Goal: Task Accomplishment & Management: Complete application form

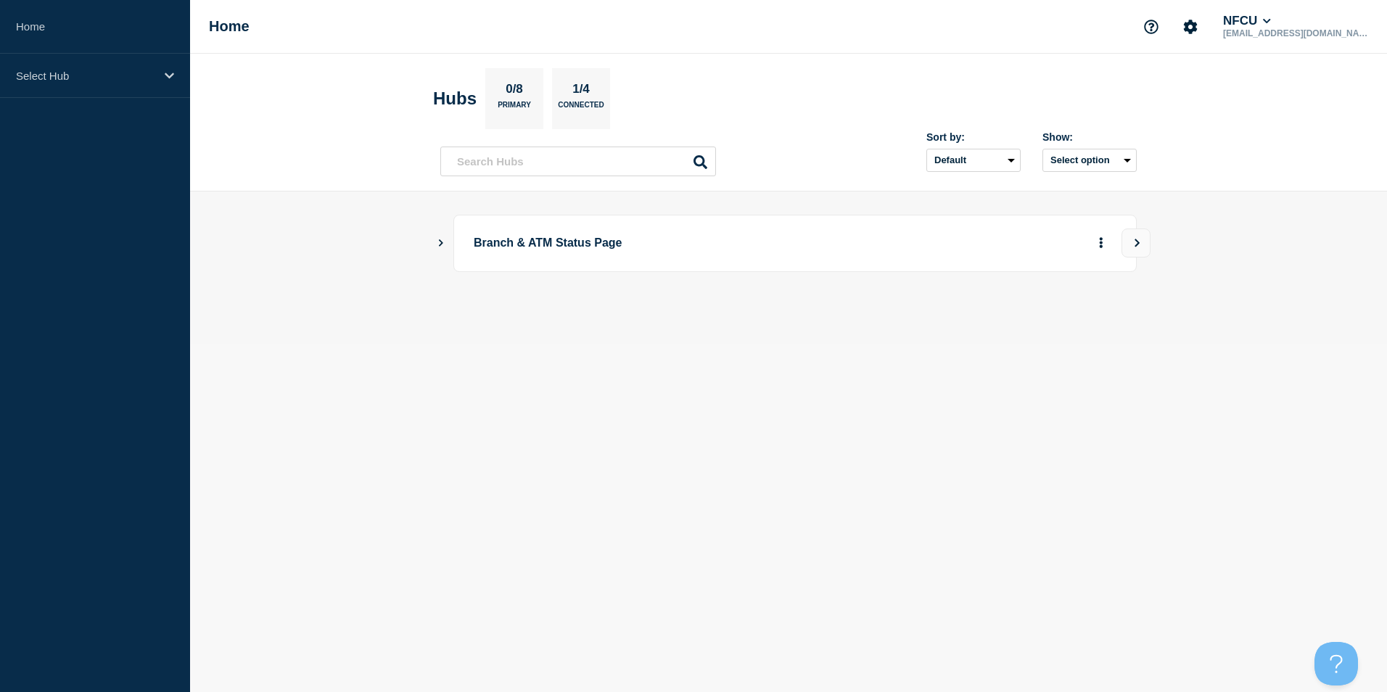
click at [440, 246] on icon "Show Connected Hubs" at bounding box center [441, 242] width 4 height 7
click at [1031, 313] on button "See overview" at bounding box center [1050, 316] width 77 height 29
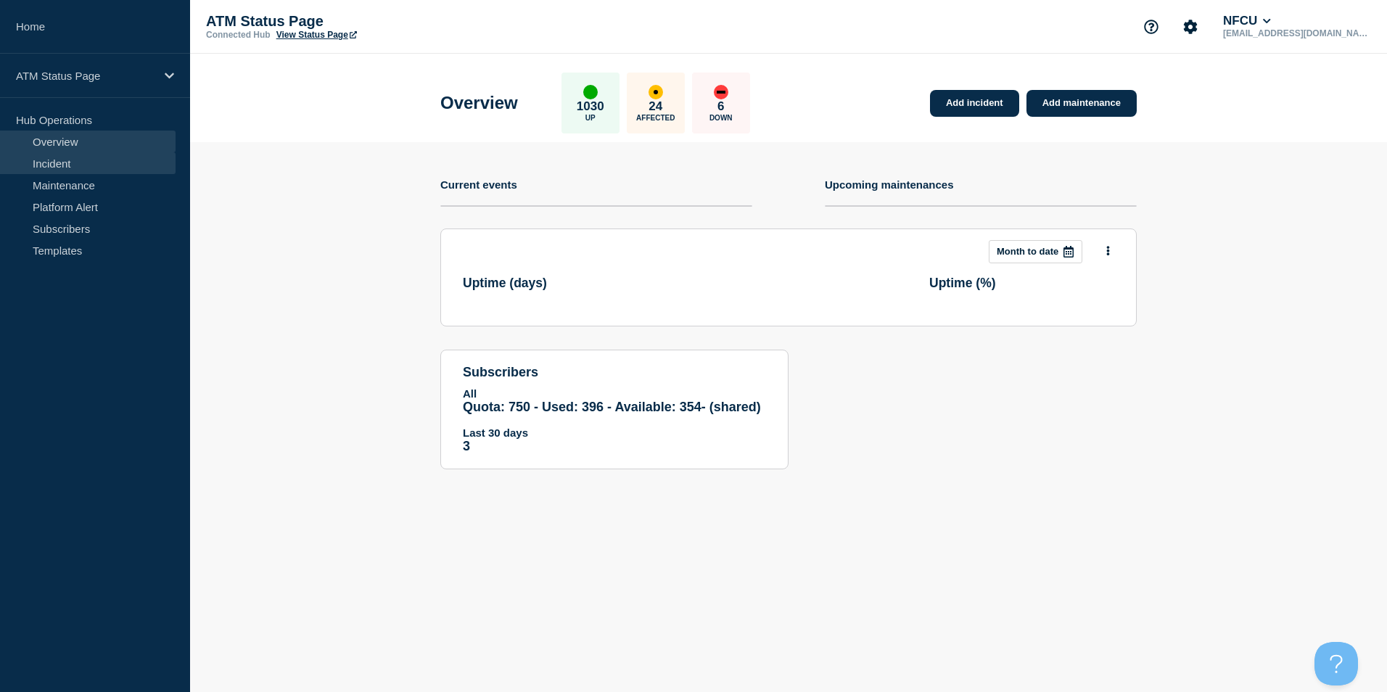
click at [45, 172] on link "Incident" at bounding box center [88, 163] width 176 height 22
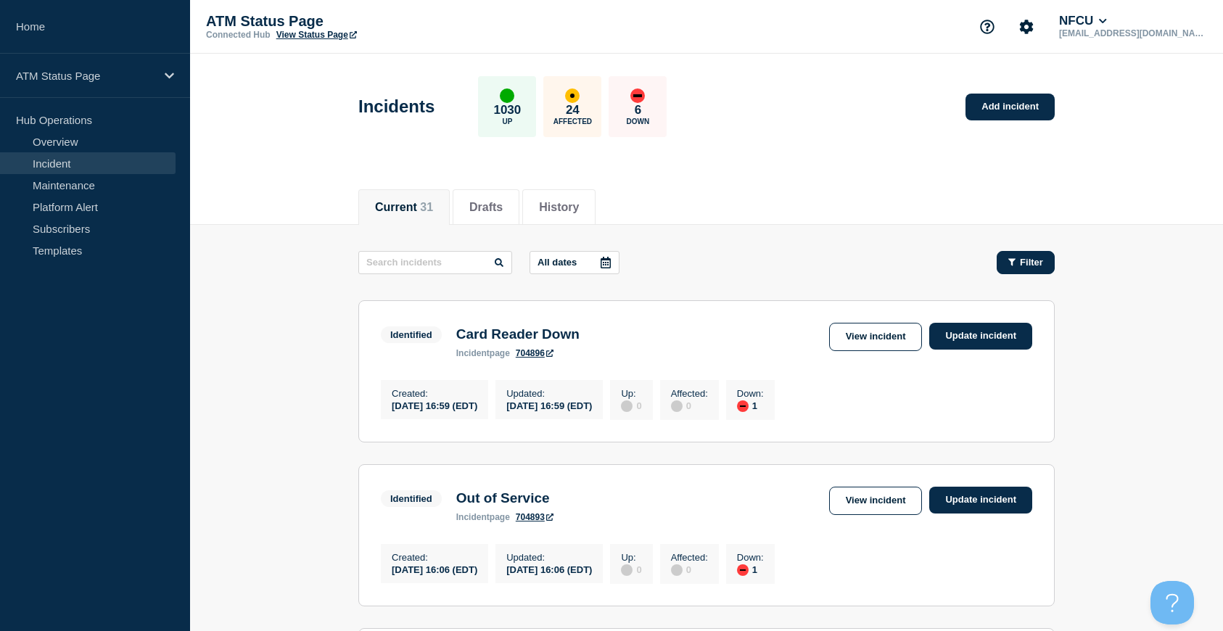
click at [1027, 266] on span "Filter" at bounding box center [1031, 262] width 23 height 11
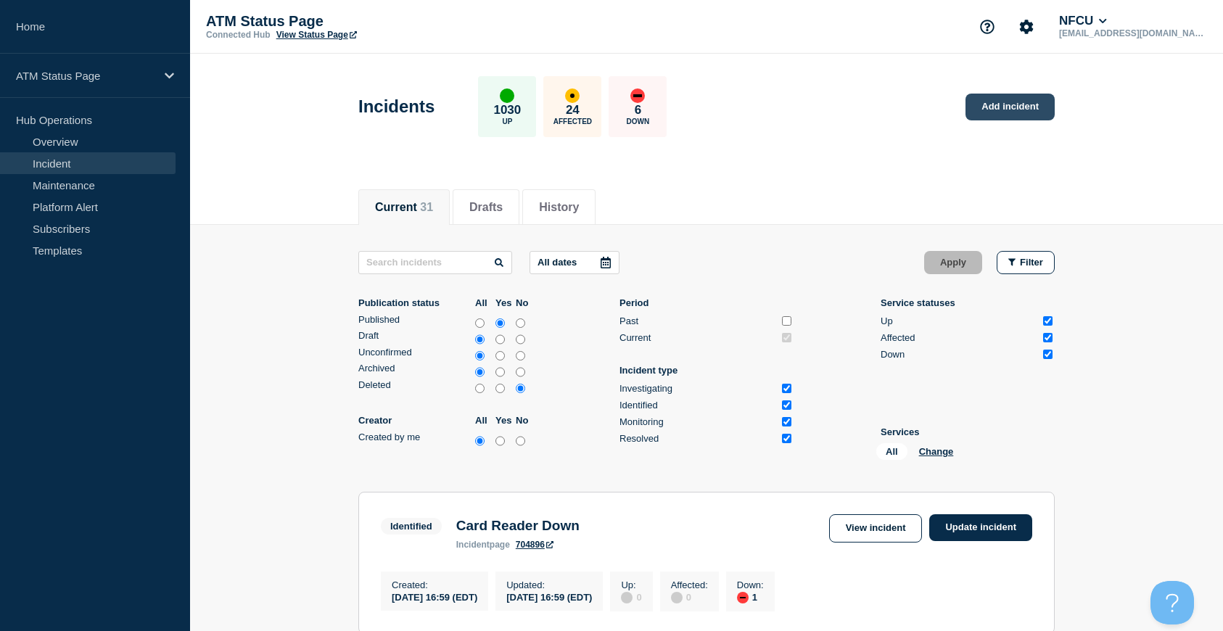
click at [1024, 117] on link "Add incident" at bounding box center [1009, 107] width 89 height 27
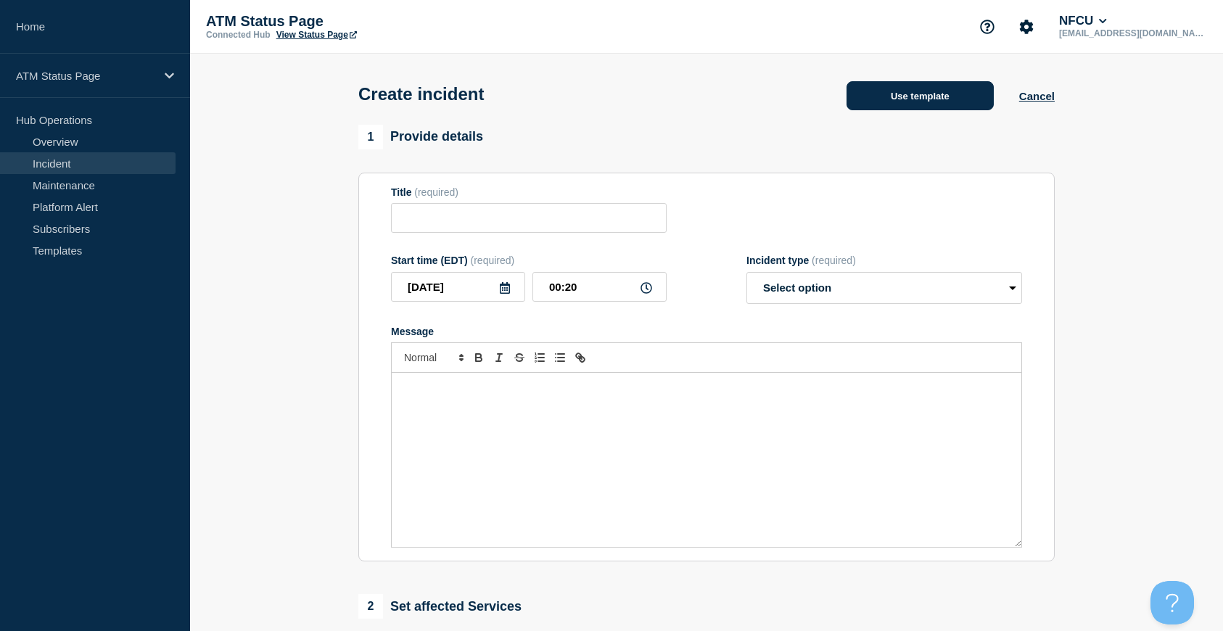
click at [893, 97] on button "Use template" at bounding box center [919, 95] width 147 height 29
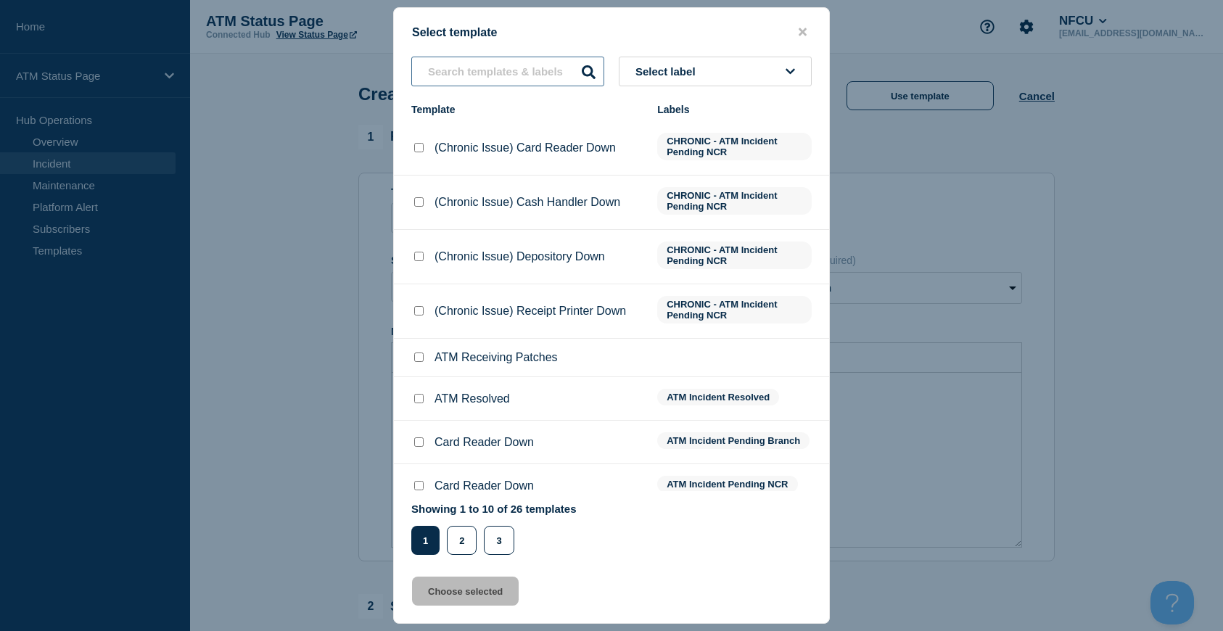
click at [469, 76] on input "text" at bounding box center [507, 72] width 193 height 30
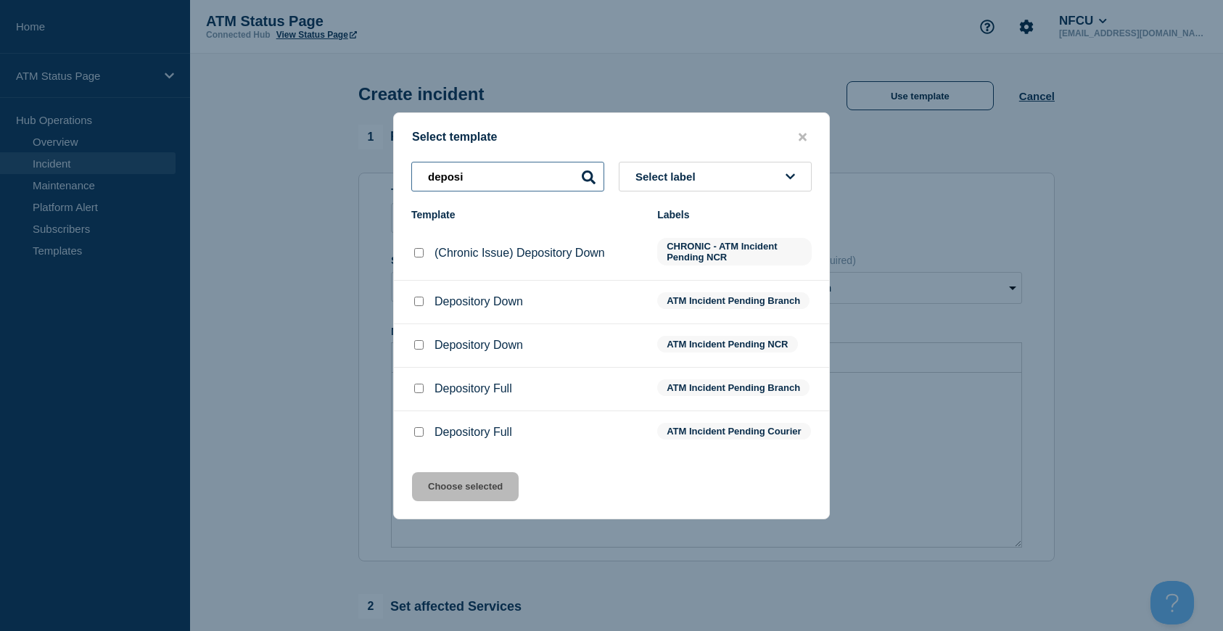
type input "deposi"
click at [419, 302] on input "Depository Down checkbox" at bounding box center [418, 301] width 9 height 9
checkbox input "true"
click at [480, 489] on button "Choose selected" at bounding box center [465, 486] width 107 height 29
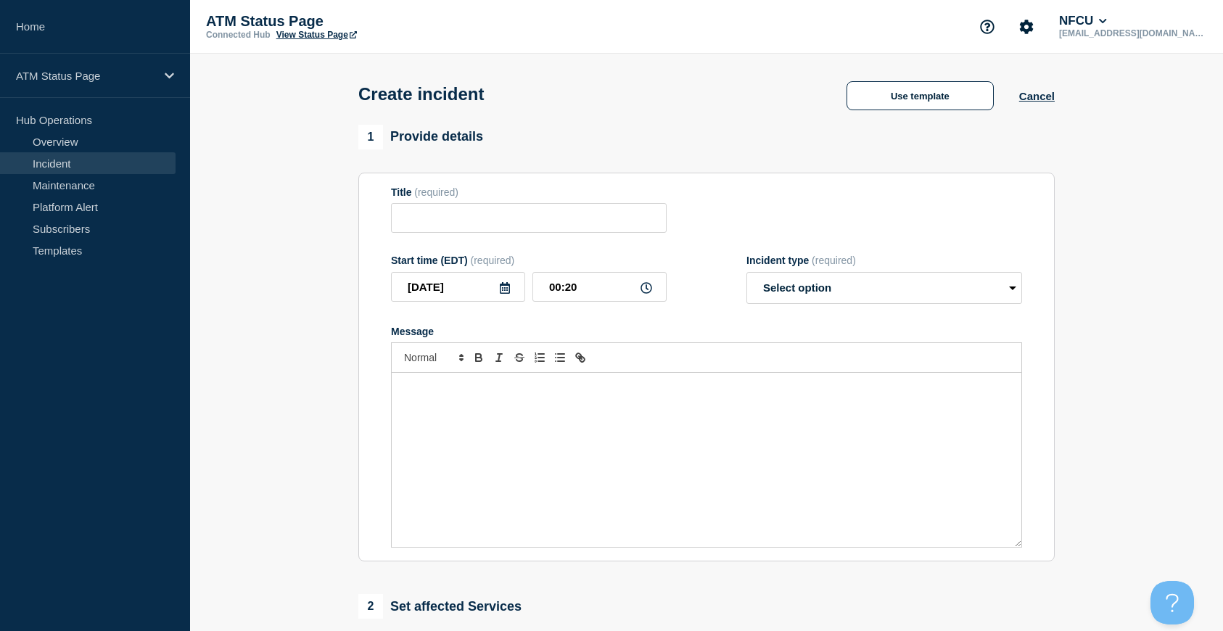
type input "Depository Down"
select select "identified"
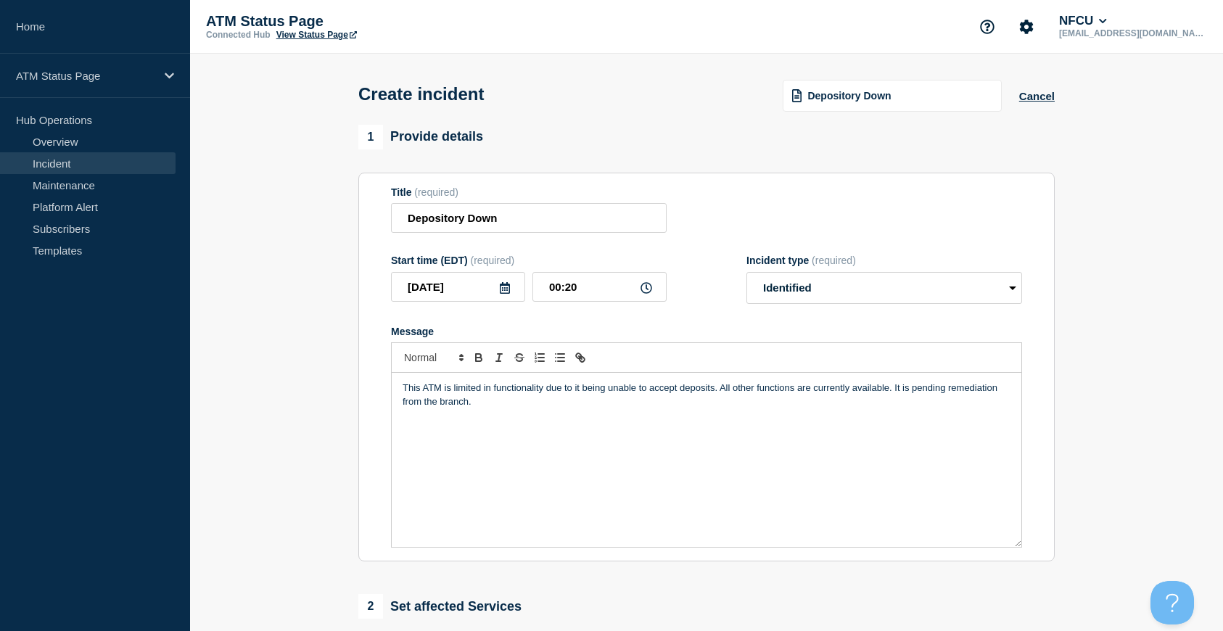
scroll to position [145, 0]
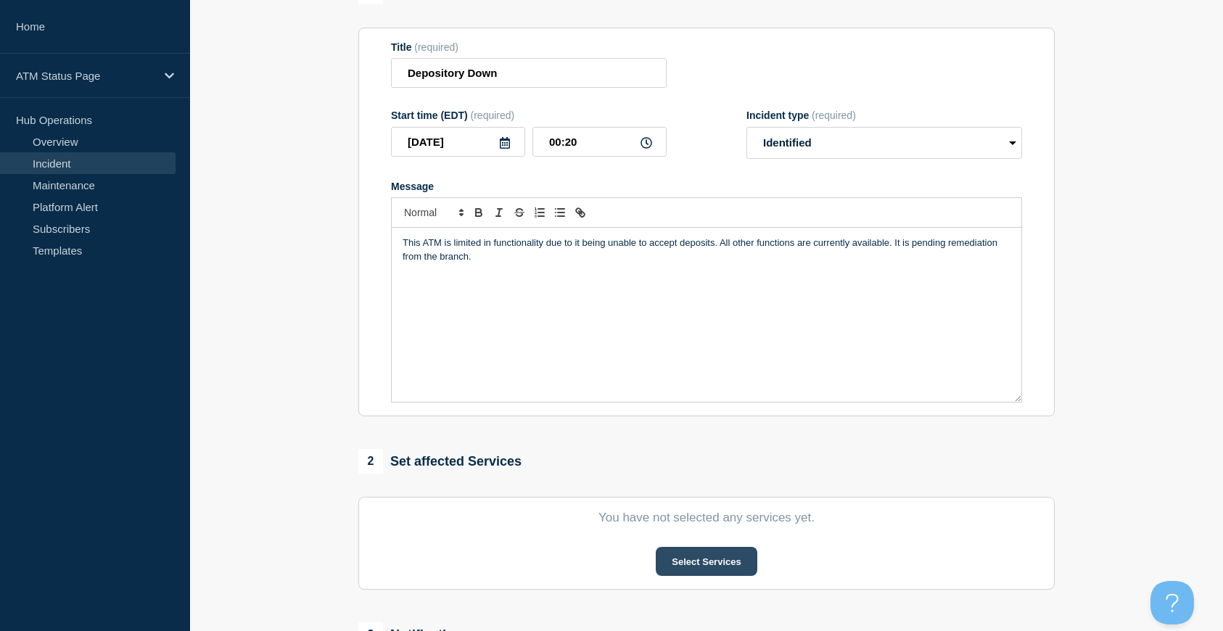
click at [674, 556] on button "Select Services" at bounding box center [706, 561] width 101 height 29
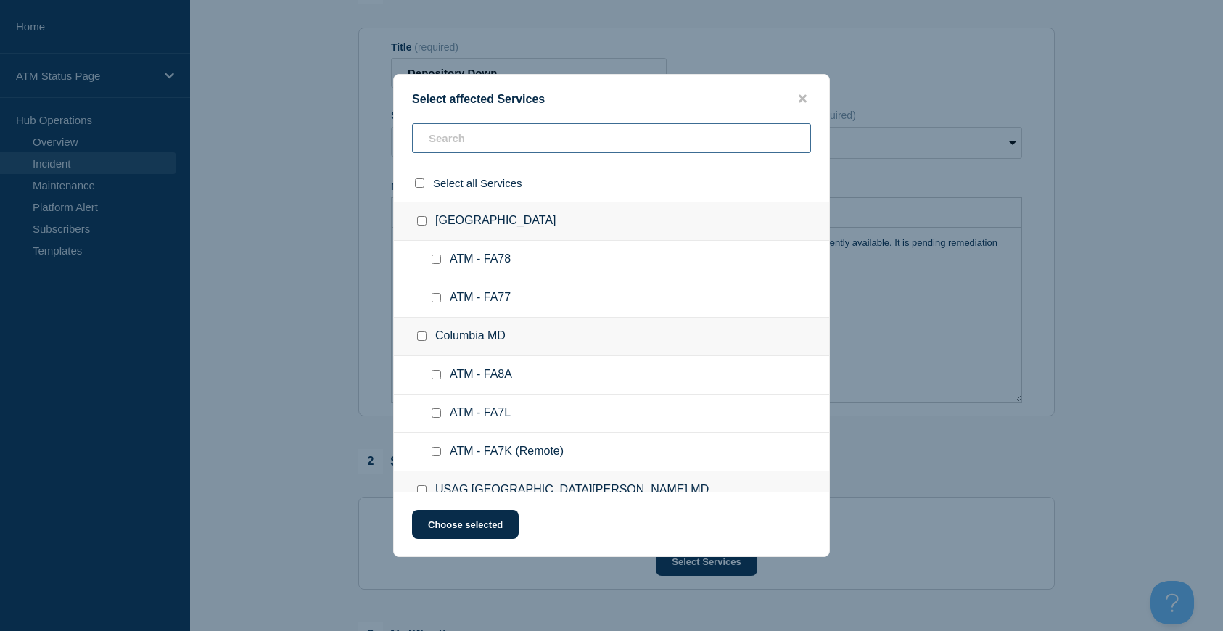
click at [471, 149] on input "text" at bounding box center [611, 138] width 399 height 30
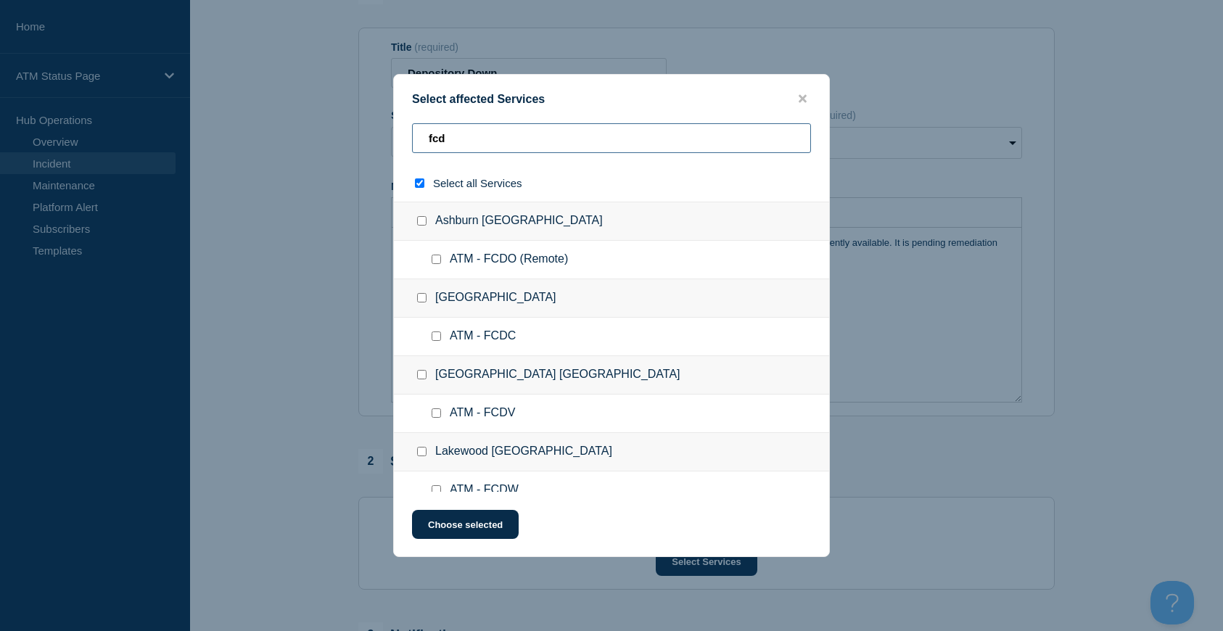
type input "fcdb"
checkbox input "true"
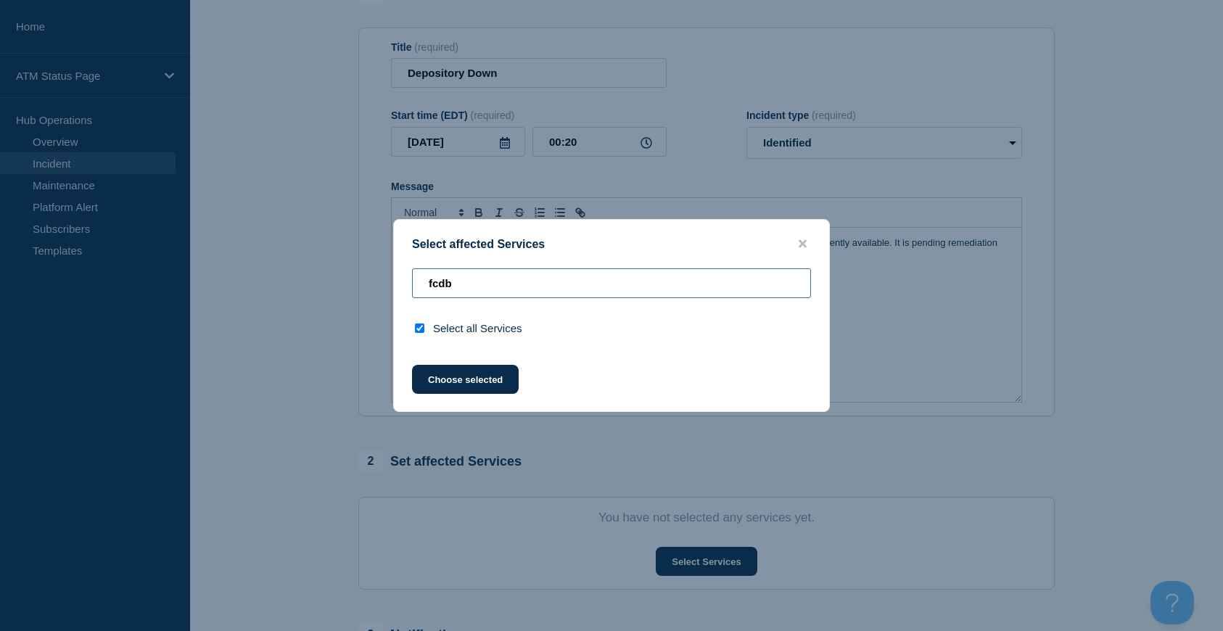
type input "fcd"
checkbox input "false"
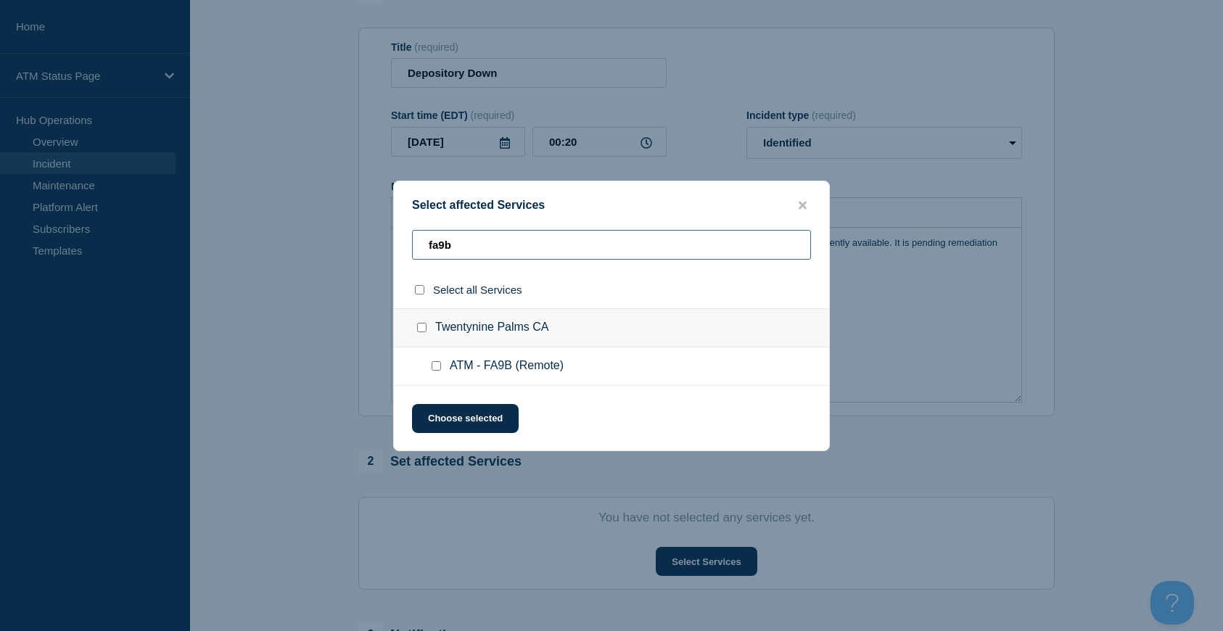
type input "fa9b"
click at [419, 331] on input "Twentynine Palms CA checkbox" at bounding box center [421, 327] width 9 height 9
checkbox input "true"
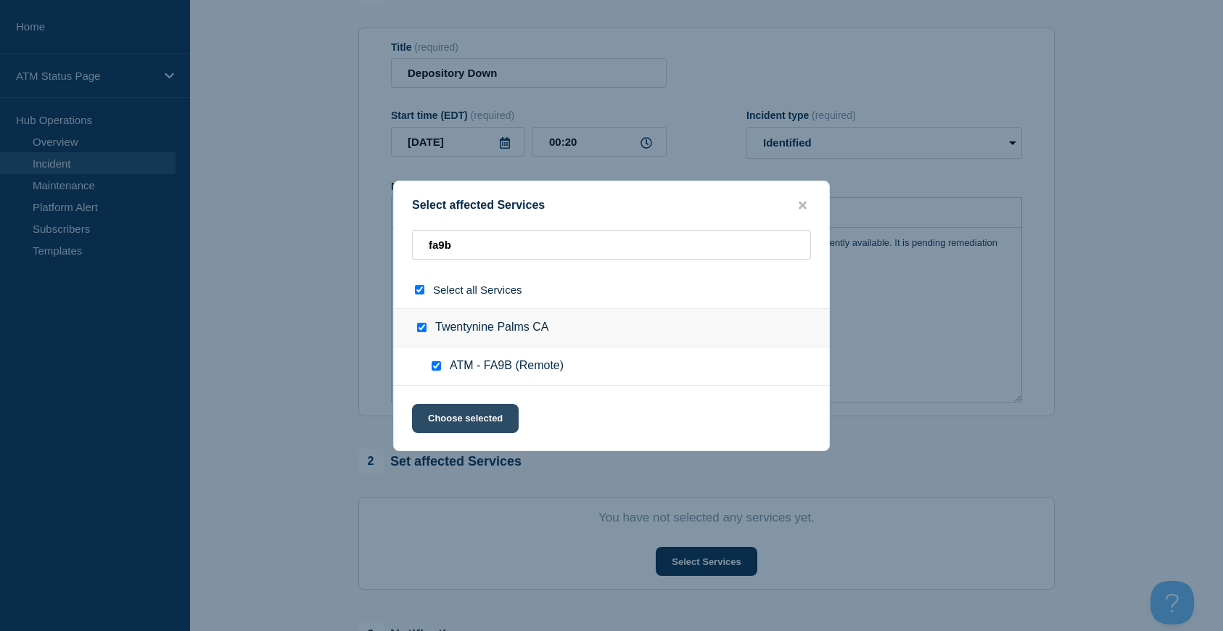
click at [482, 426] on button "Choose selected" at bounding box center [465, 418] width 107 height 29
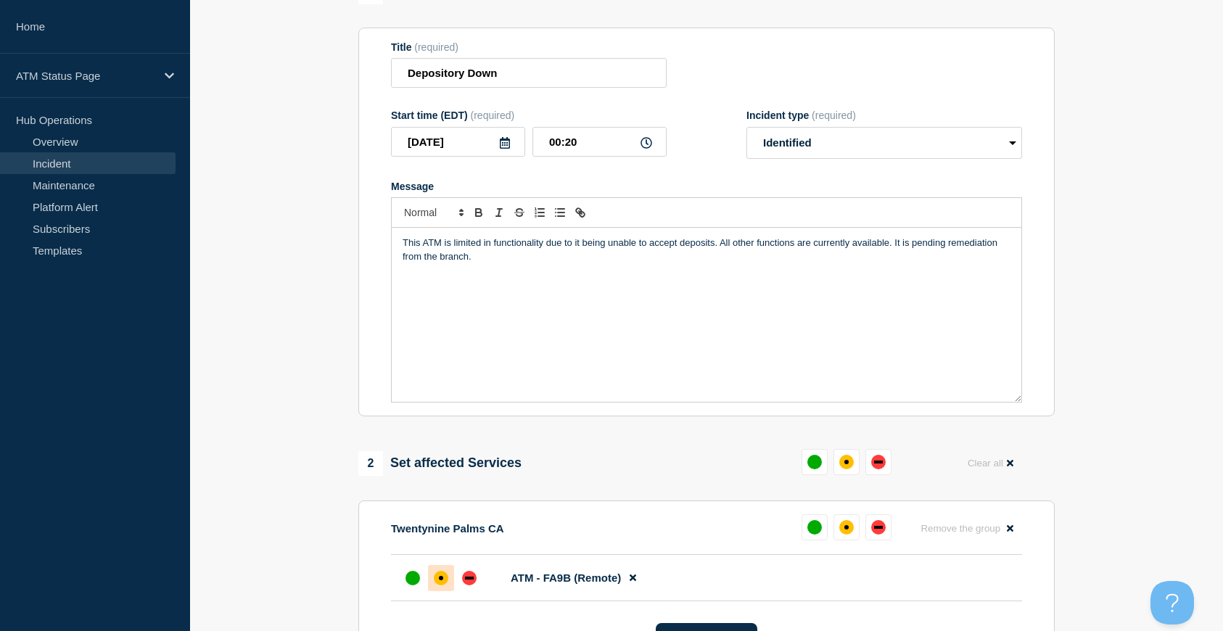
click at [440, 577] on div "affected" at bounding box center [441, 578] width 15 height 15
click at [1144, 408] on section "1 Provide details Title (required) Depository Down Start time (EDT) (required) …" at bounding box center [706, 433] width 1033 height 907
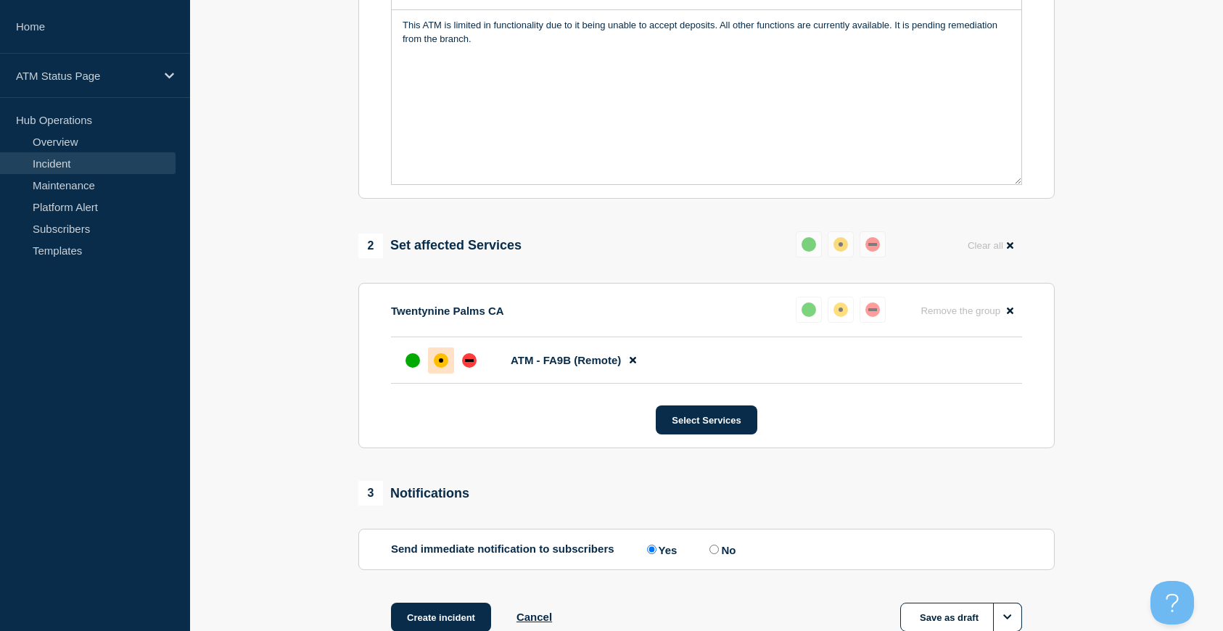
scroll to position [461, 0]
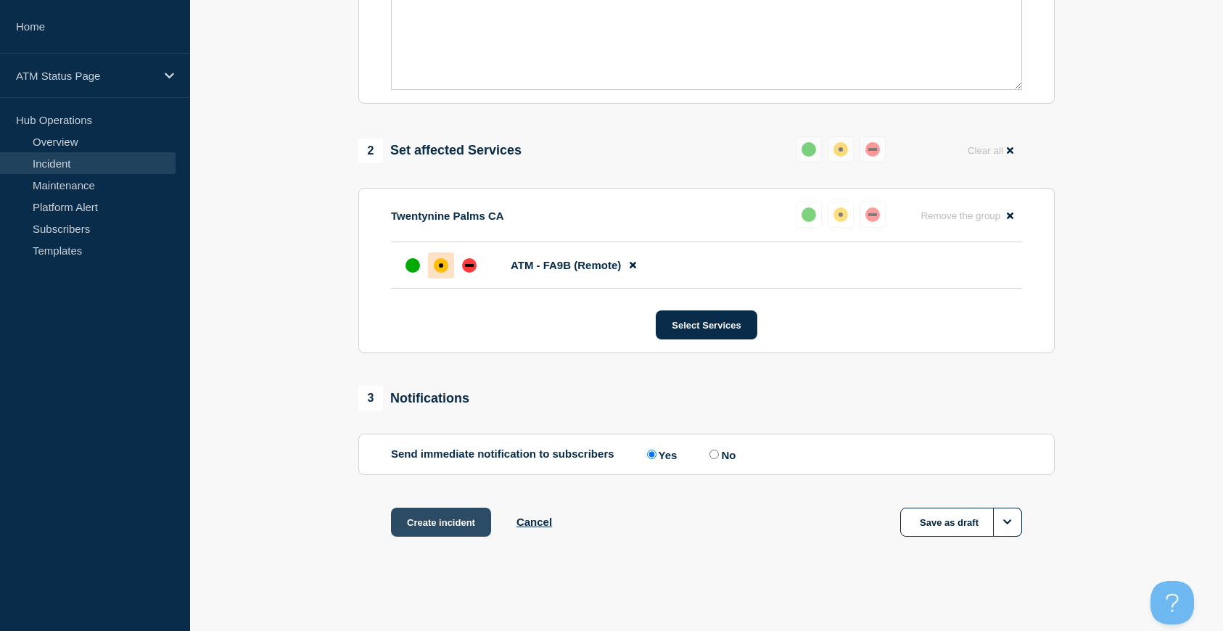
click at [424, 532] on button "Create incident" at bounding box center [441, 522] width 100 height 29
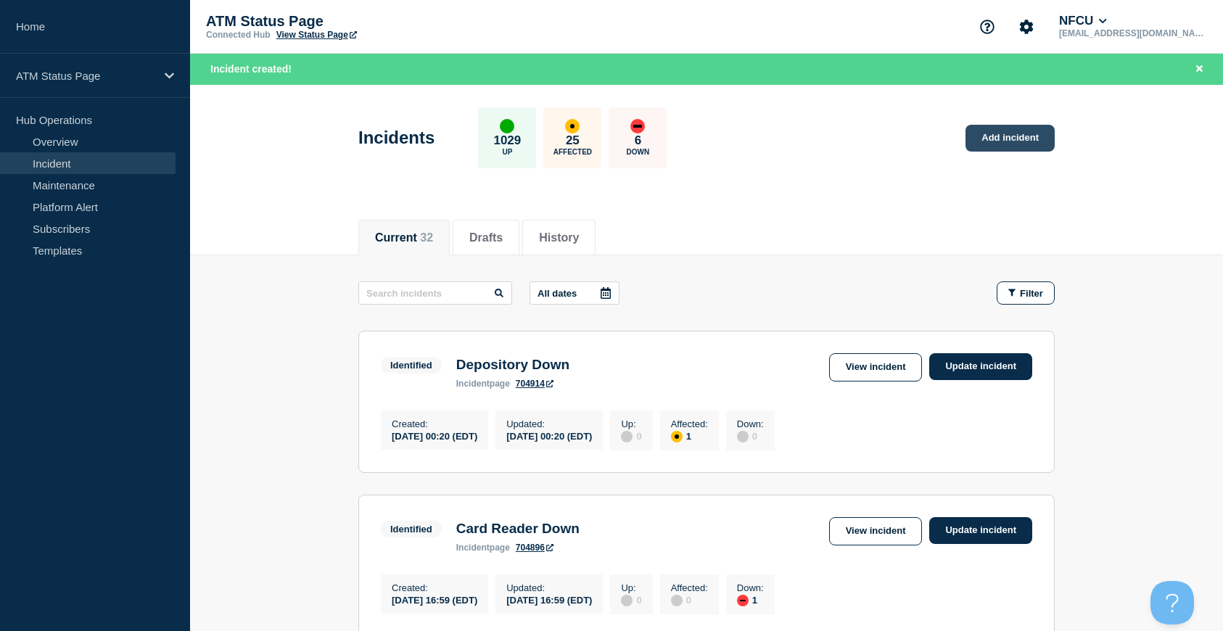
click at [1037, 144] on link "Add incident" at bounding box center [1009, 138] width 89 height 27
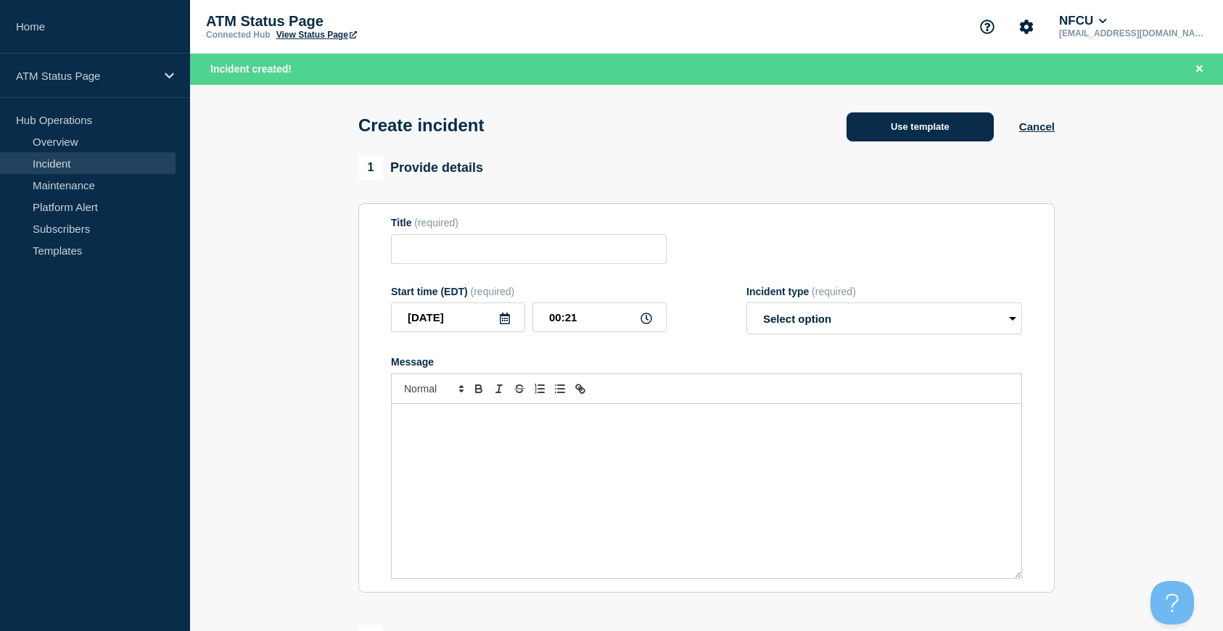
click at [897, 141] on button "Use template" at bounding box center [919, 126] width 147 height 29
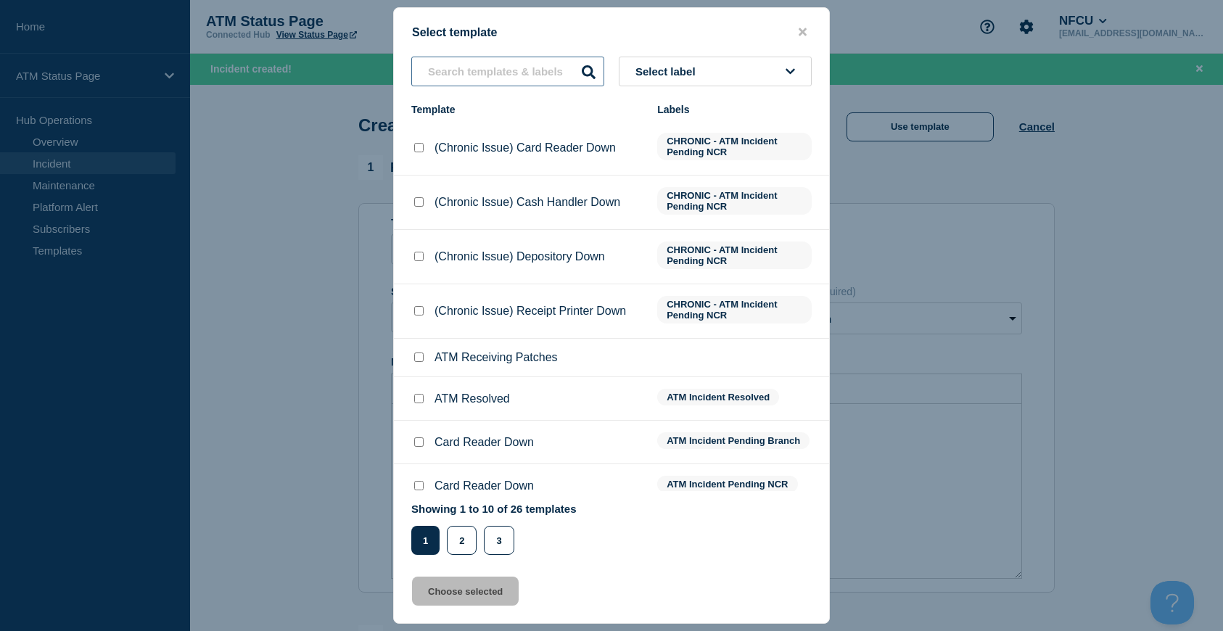
click at [461, 79] on input "text" at bounding box center [507, 72] width 193 height 30
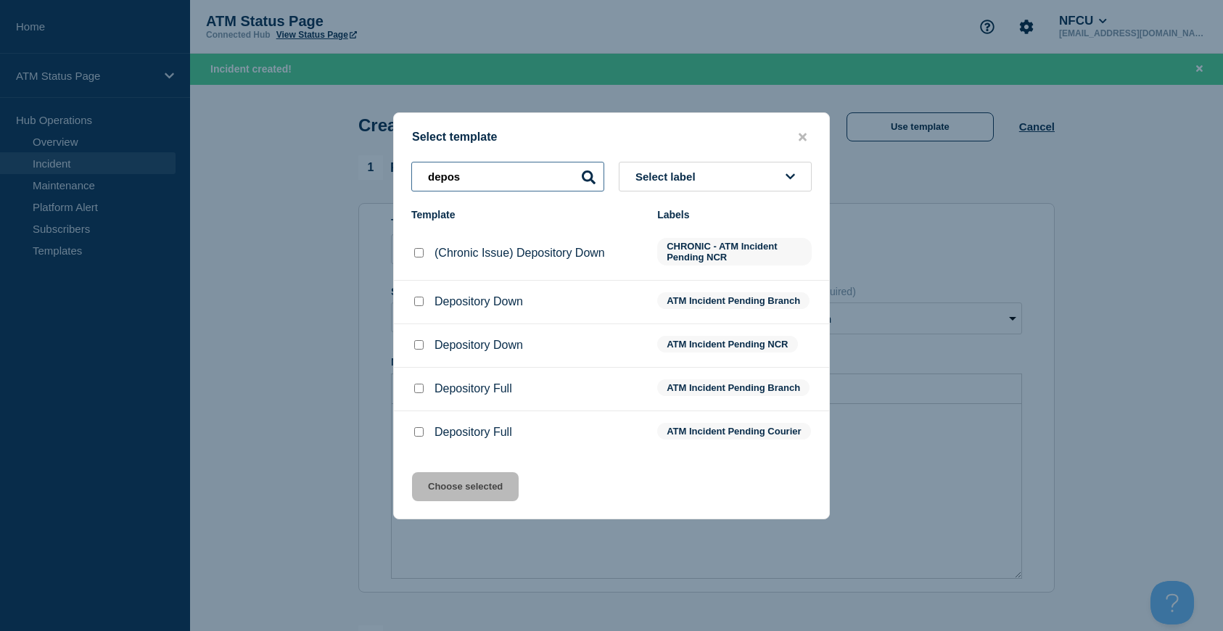
type input "depos"
click at [416, 302] on input "Depository Down checkbox" at bounding box center [418, 301] width 9 height 9
checkbox input "true"
click at [464, 498] on button "Choose selected" at bounding box center [465, 486] width 107 height 29
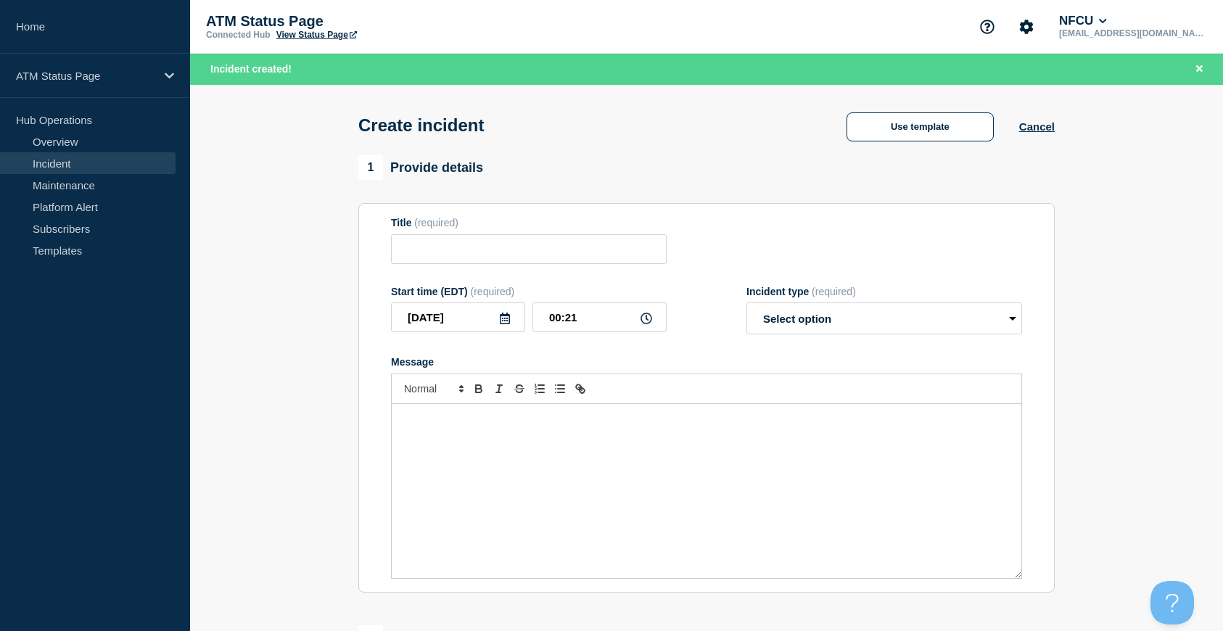
type input "Depository Down"
select select "identified"
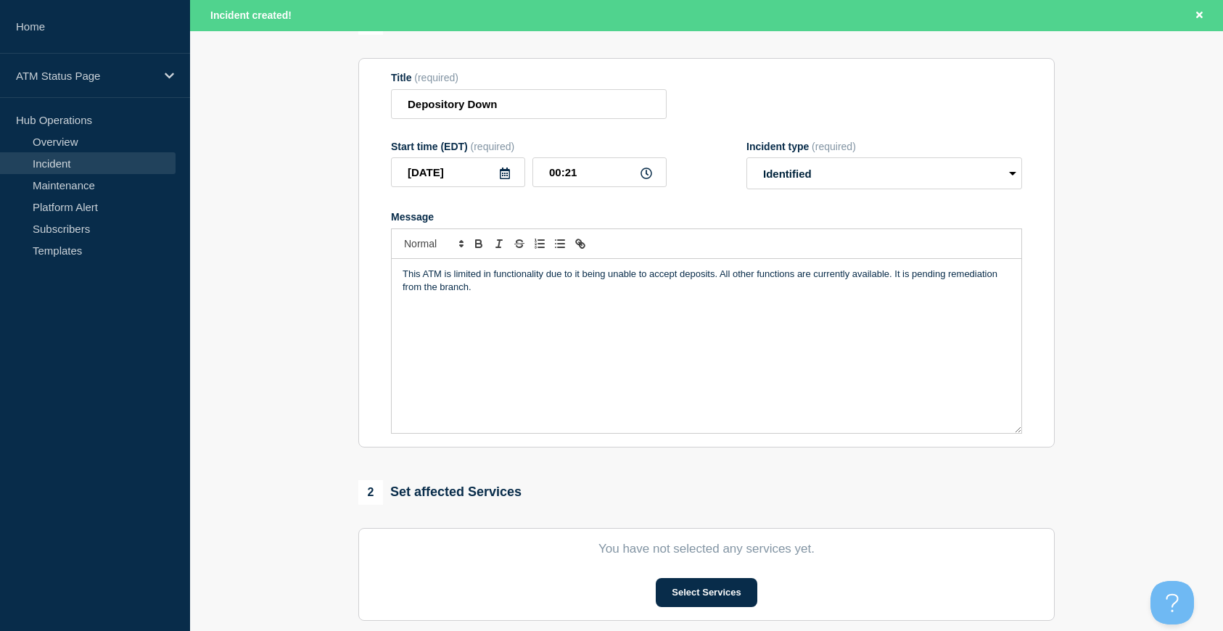
scroll to position [218, 0]
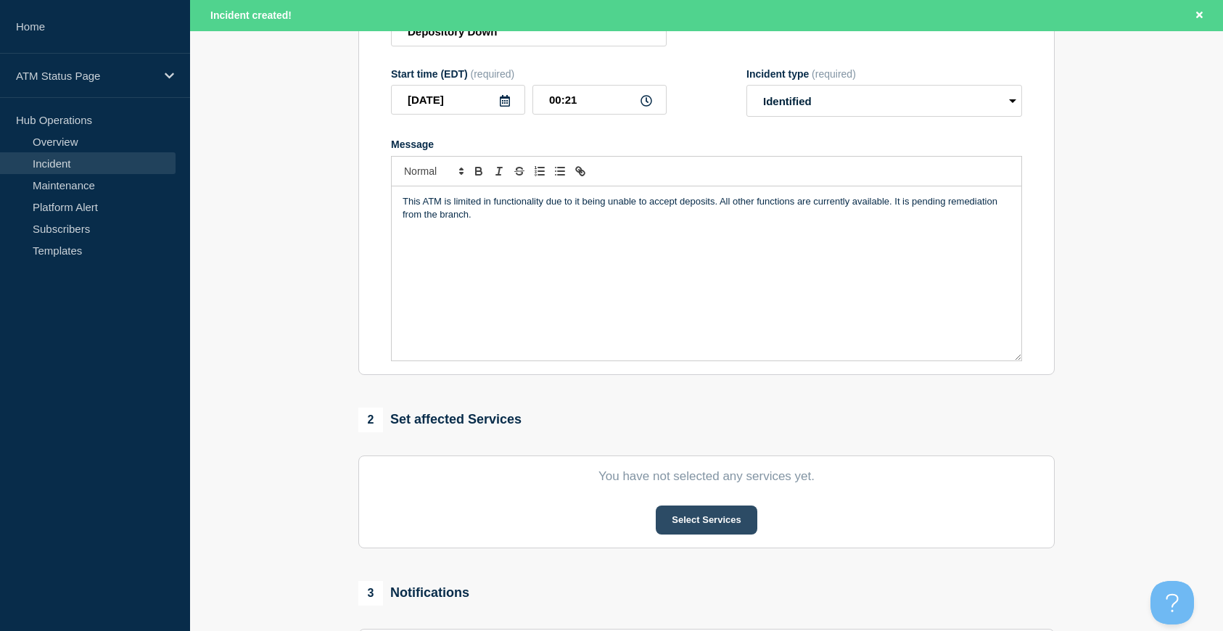
click at [714, 530] on button "Select Services" at bounding box center [706, 520] width 101 height 29
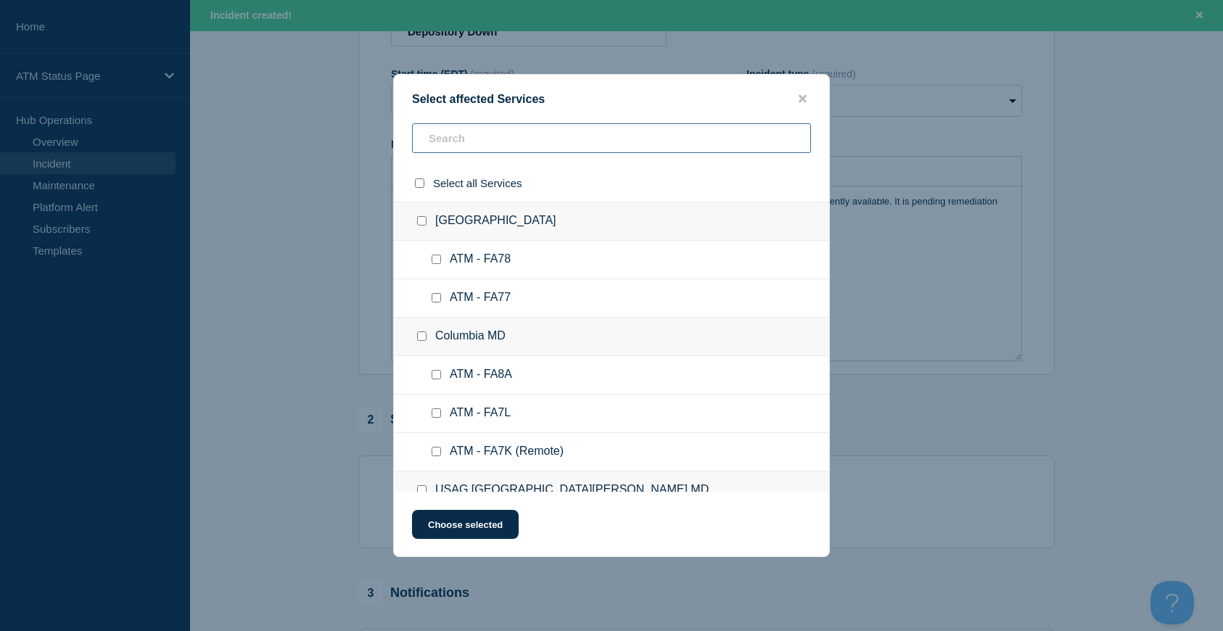
click at [449, 138] on input "text" at bounding box center [611, 138] width 399 height 30
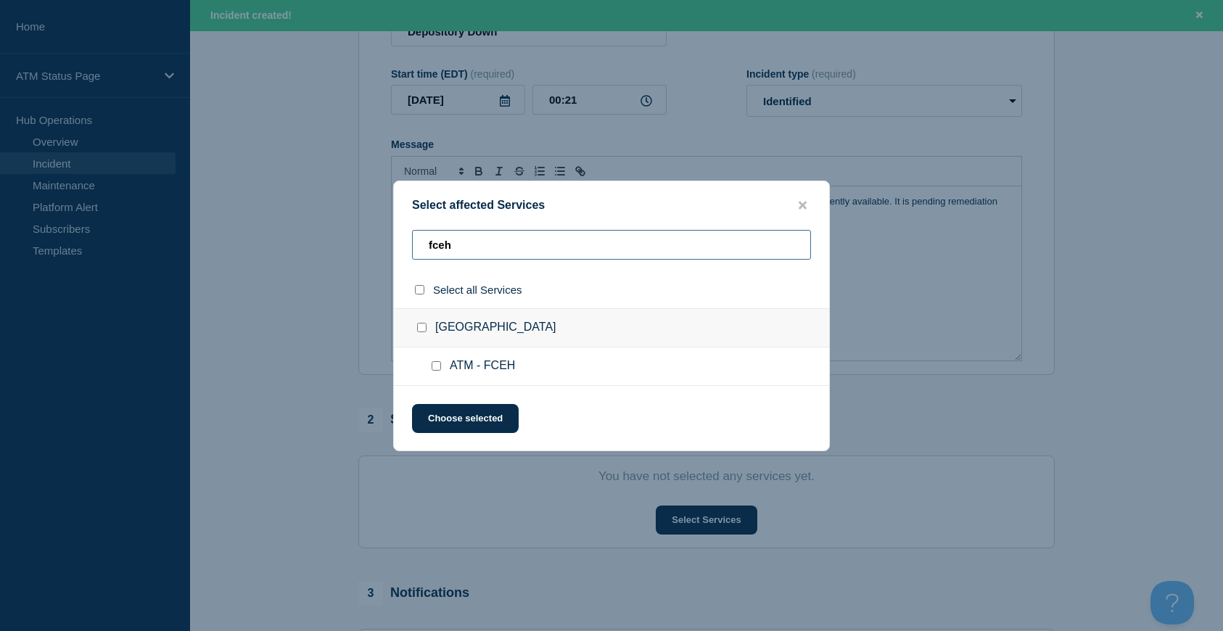
type input "fceh"
click at [423, 330] on input "Oak Grove KY checkbox" at bounding box center [421, 327] width 9 height 9
checkbox input "true"
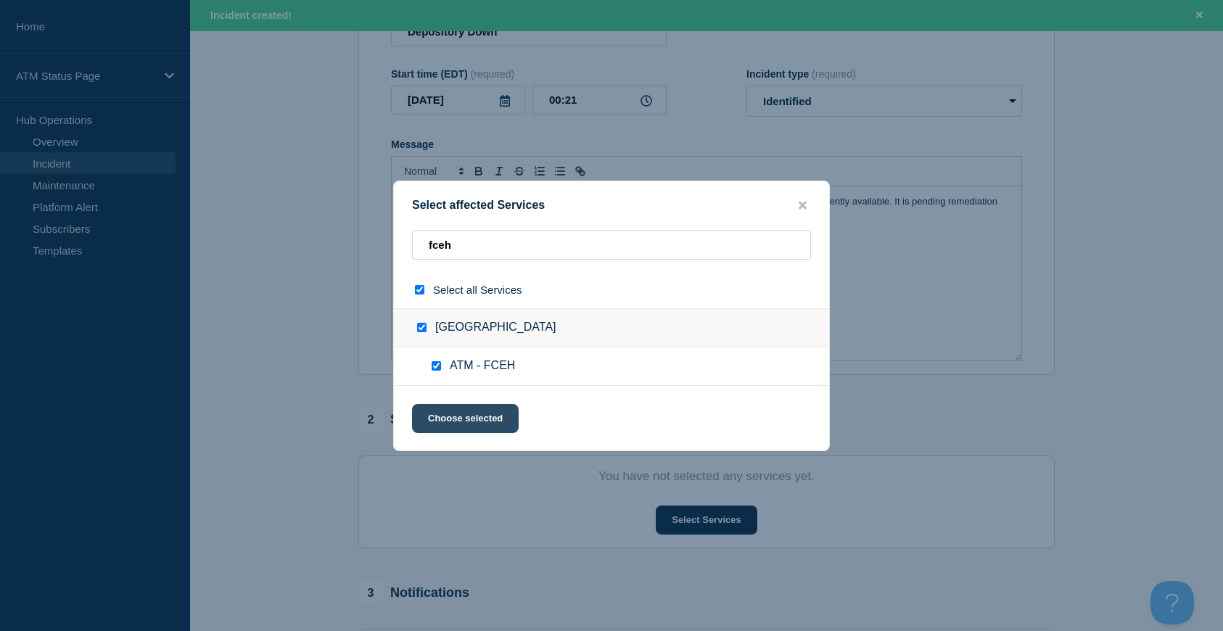
click at [479, 425] on button "Choose selected" at bounding box center [465, 418] width 107 height 29
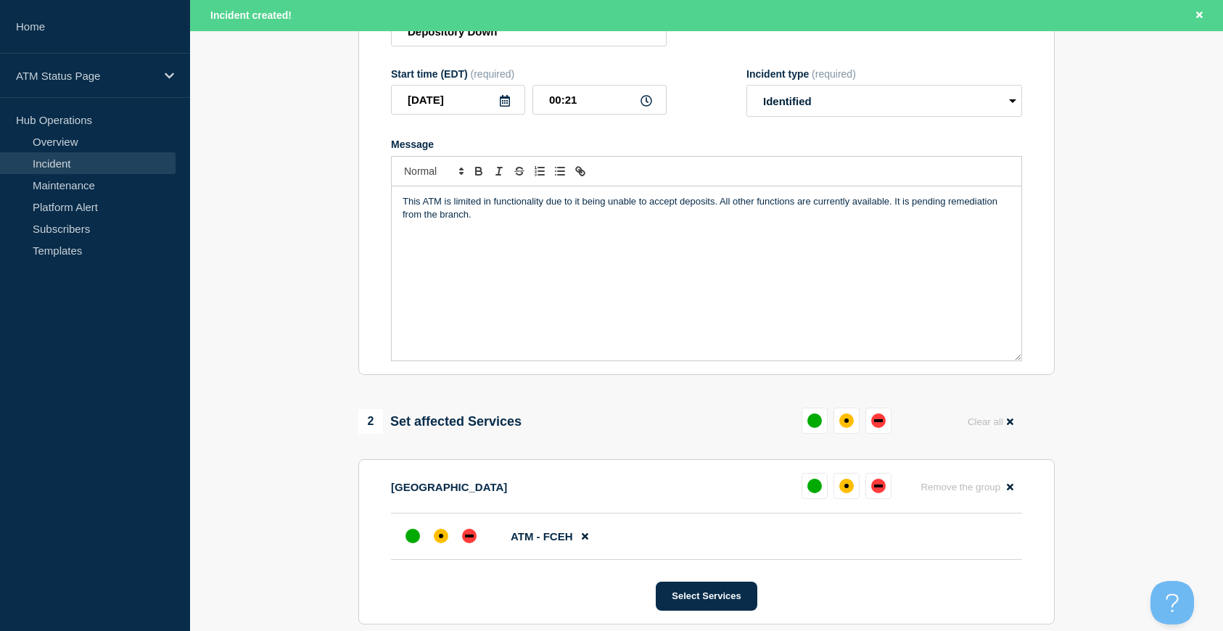
scroll to position [363, 0]
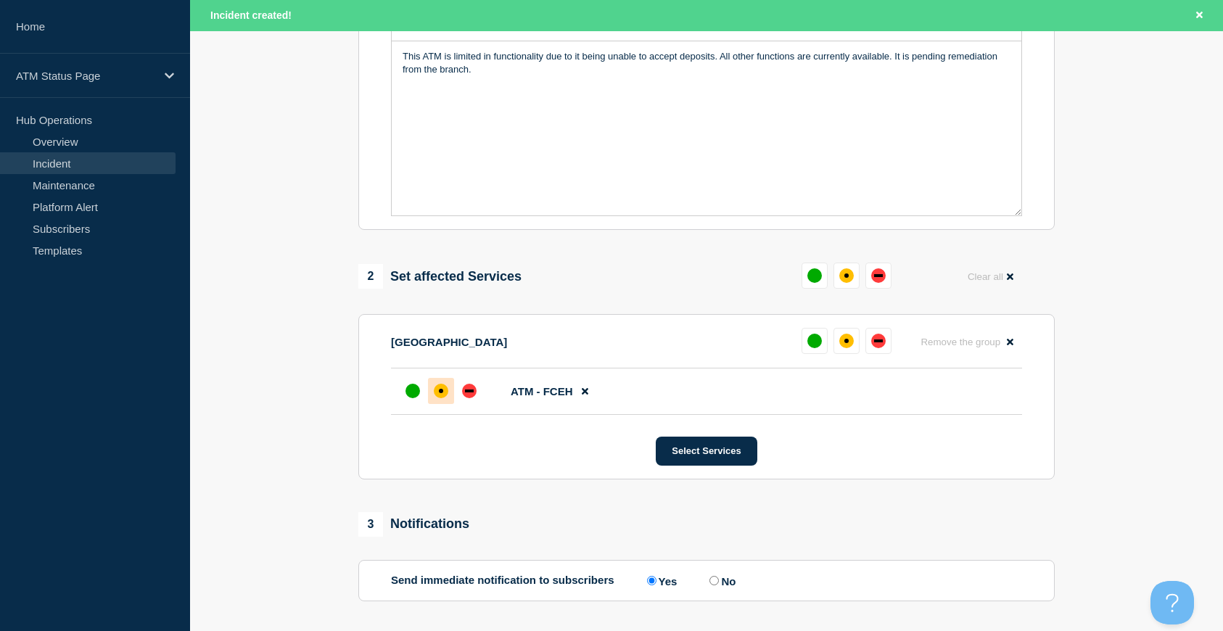
click at [437, 397] on div "affected" at bounding box center [441, 391] width 15 height 15
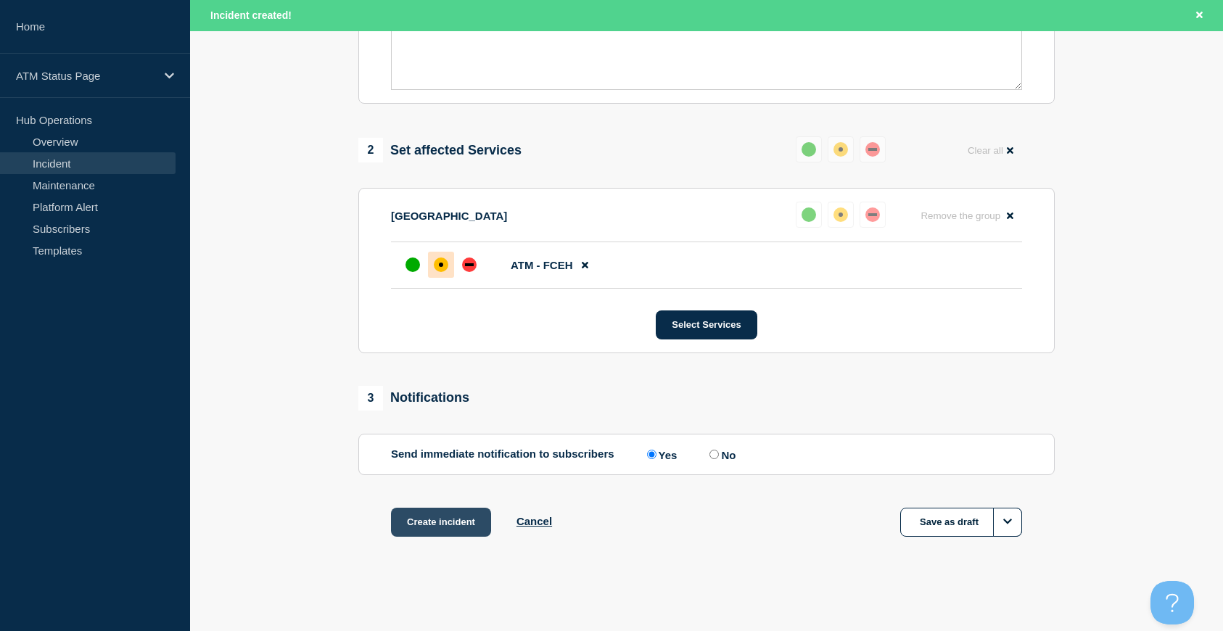
click at [448, 517] on button "Create incident" at bounding box center [441, 522] width 100 height 29
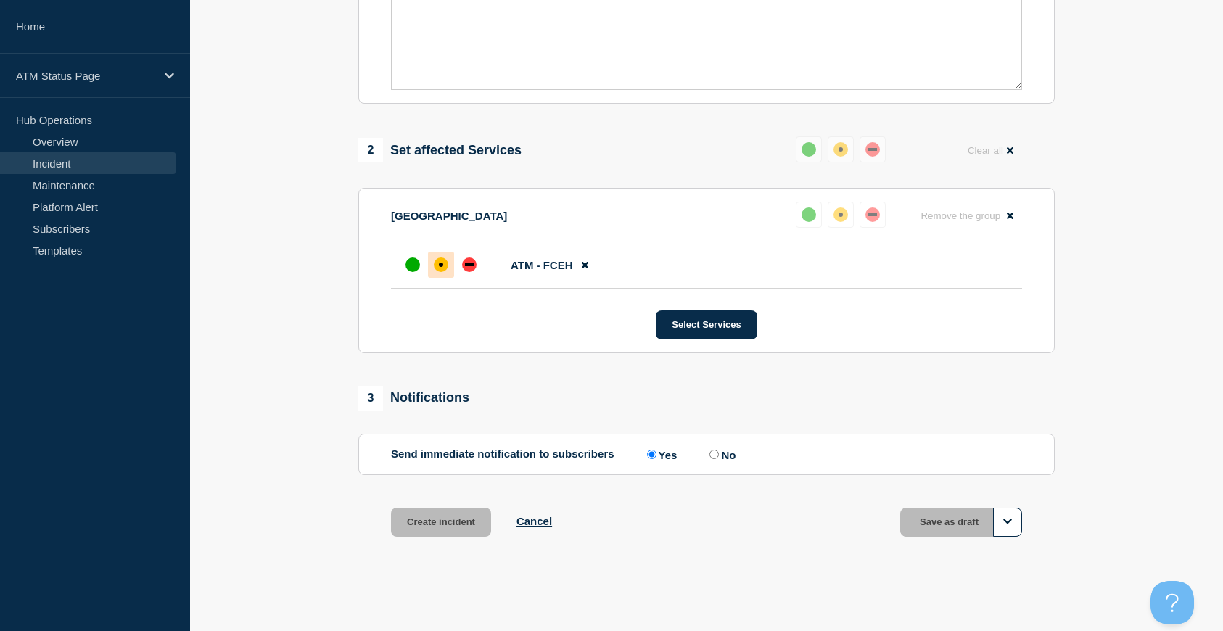
scroll to position [461, 0]
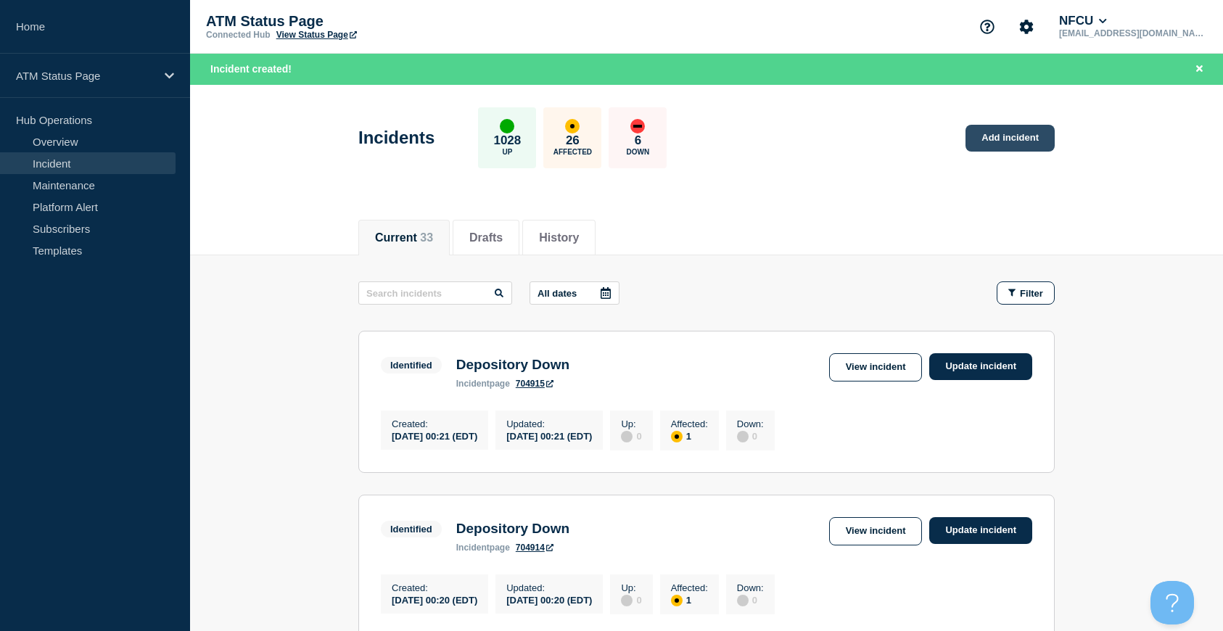
click at [1015, 138] on link "Add incident" at bounding box center [1009, 138] width 89 height 27
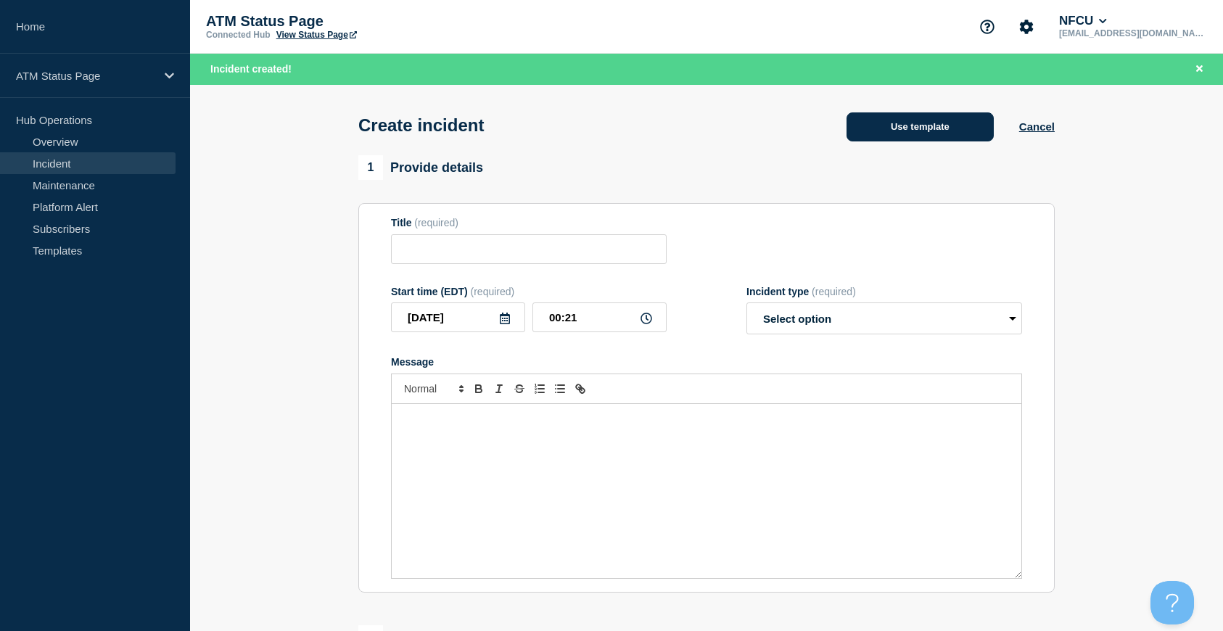
click at [889, 128] on button "Use template" at bounding box center [919, 126] width 147 height 29
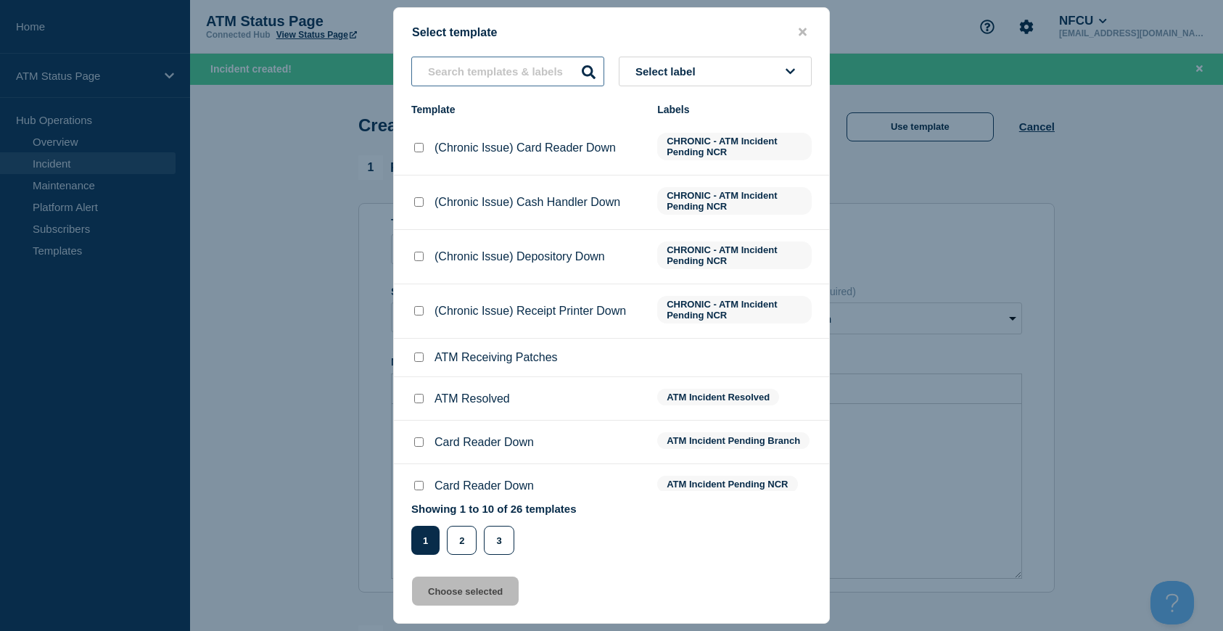
click at [439, 79] on input "text" at bounding box center [507, 72] width 193 height 30
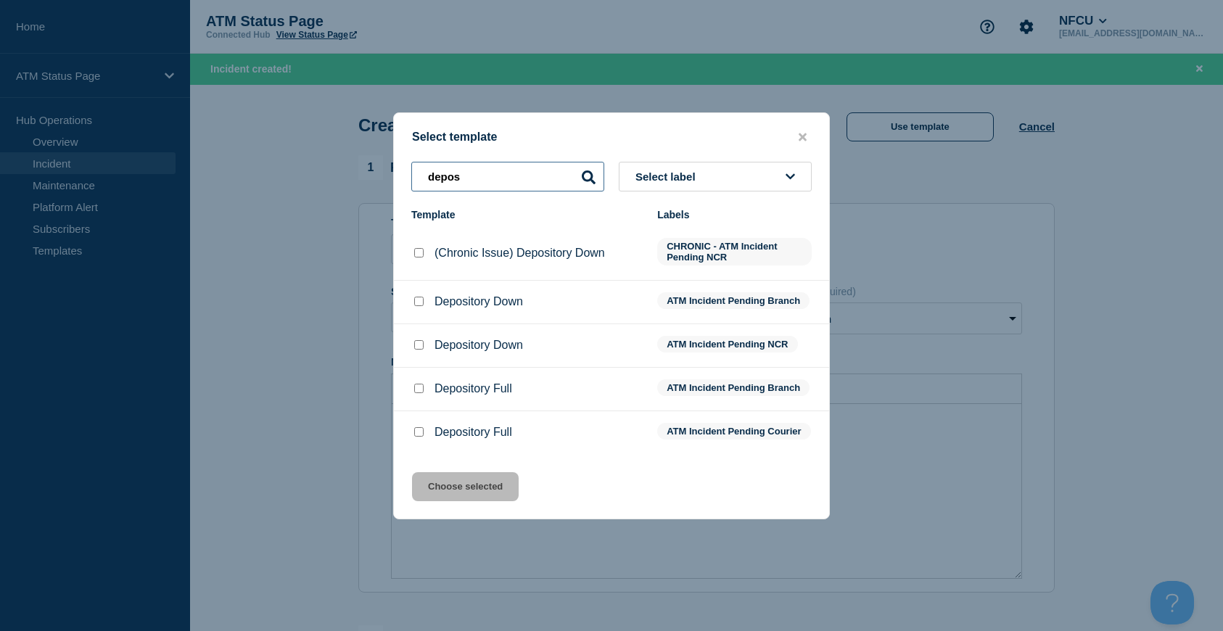
type input "depos"
click at [423, 299] on input "Depository Down checkbox" at bounding box center [418, 301] width 9 height 9
checkbox input "true"
click at [476, 501] on button "Choose selected" at bounding box center [465, 486] width 107 height 29
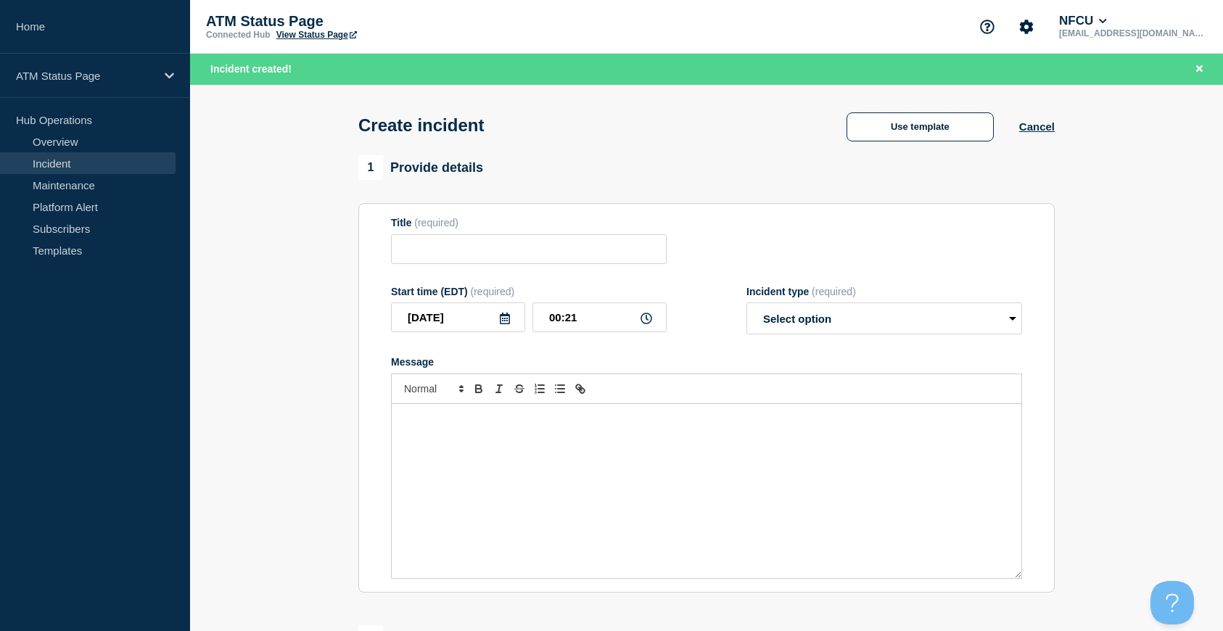
type input "Depository Down"
select select "identified"
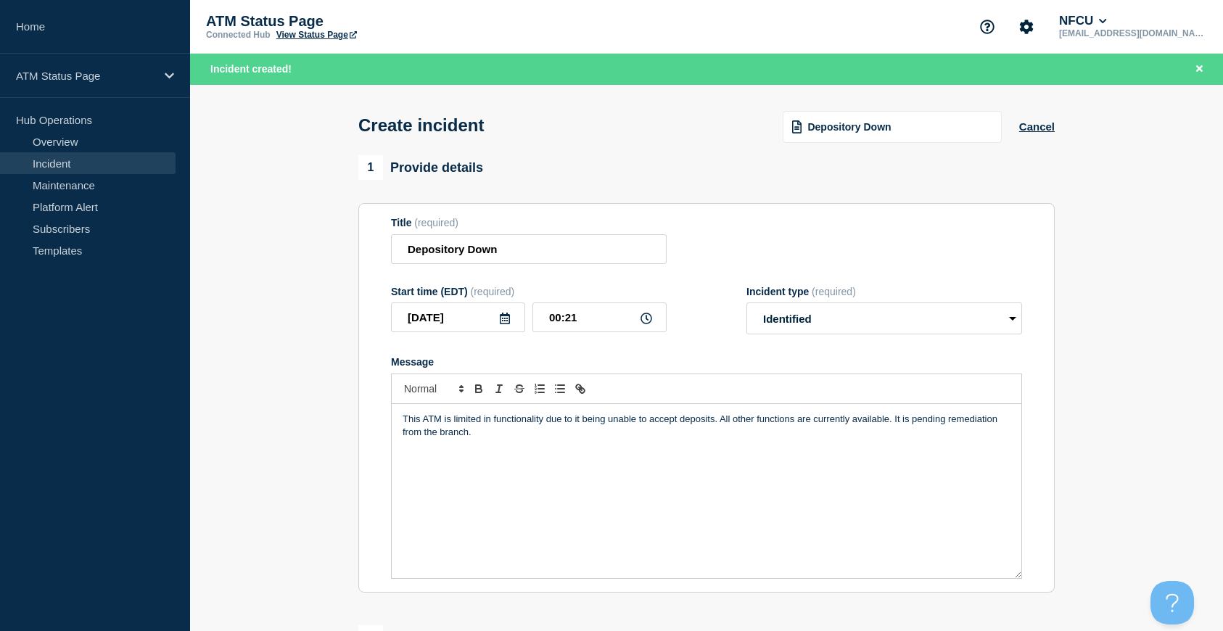
scroll to position [145, 0]
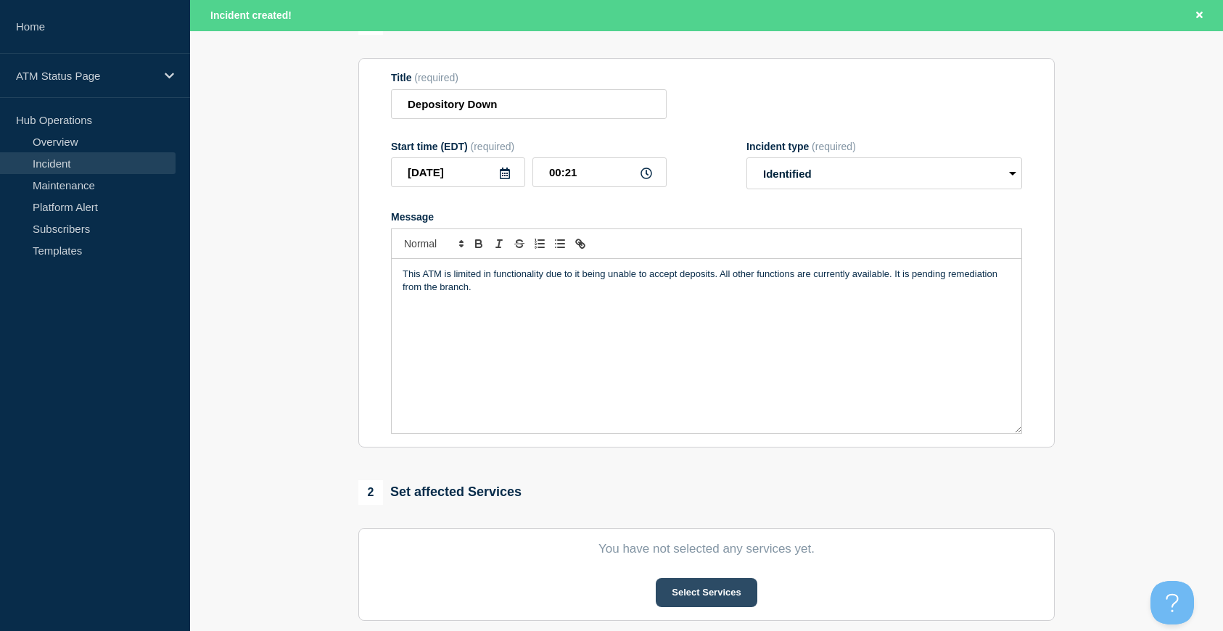
click at [714, 600] on button "Select Services" at bounding box center [706, 592] width 101 height 29
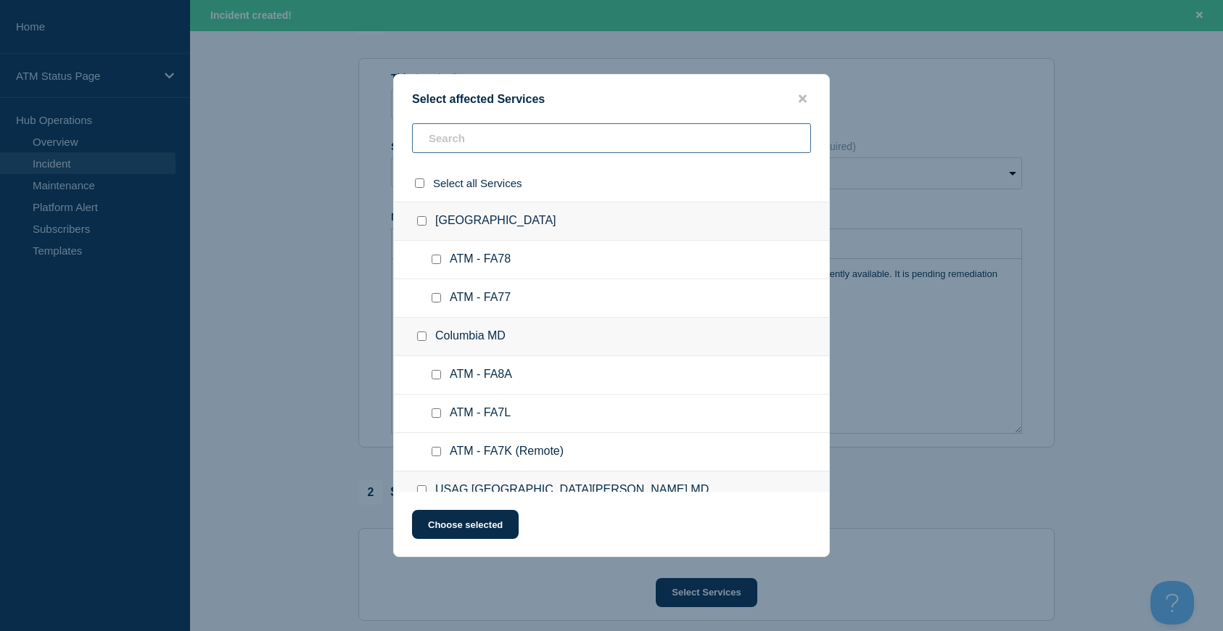
click at [457, 142] on input "text" at bounding box center [611, 138] width 399 height 30
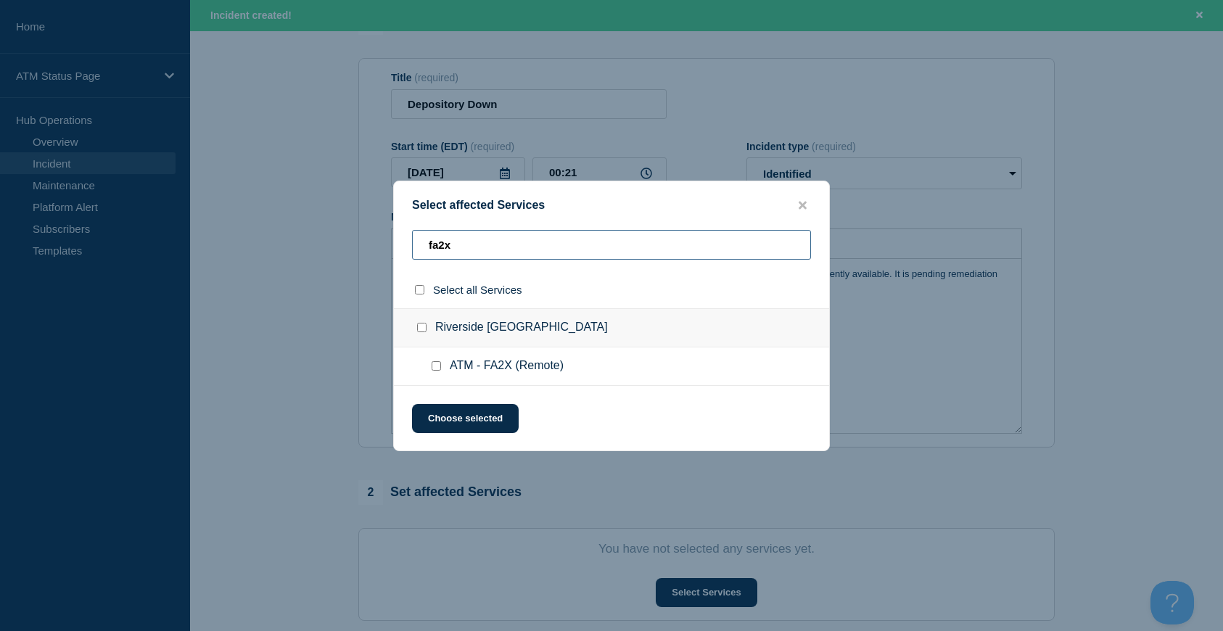
type input "fa2x"
click at [424, 329] on input "Riverside CA checkbox" at bounding box center [421, 327] width 9 height 9
checkbox input "true"
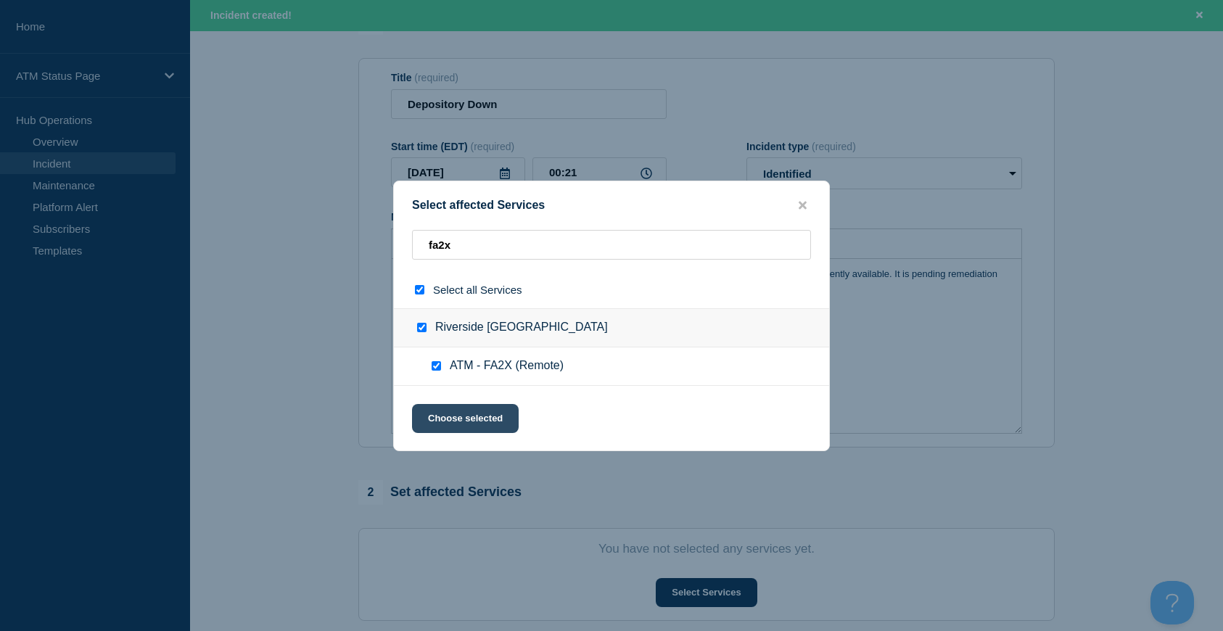
click at [461, 416] on button "Choose selected" at bounding box center [465, 418] width 107 height 29
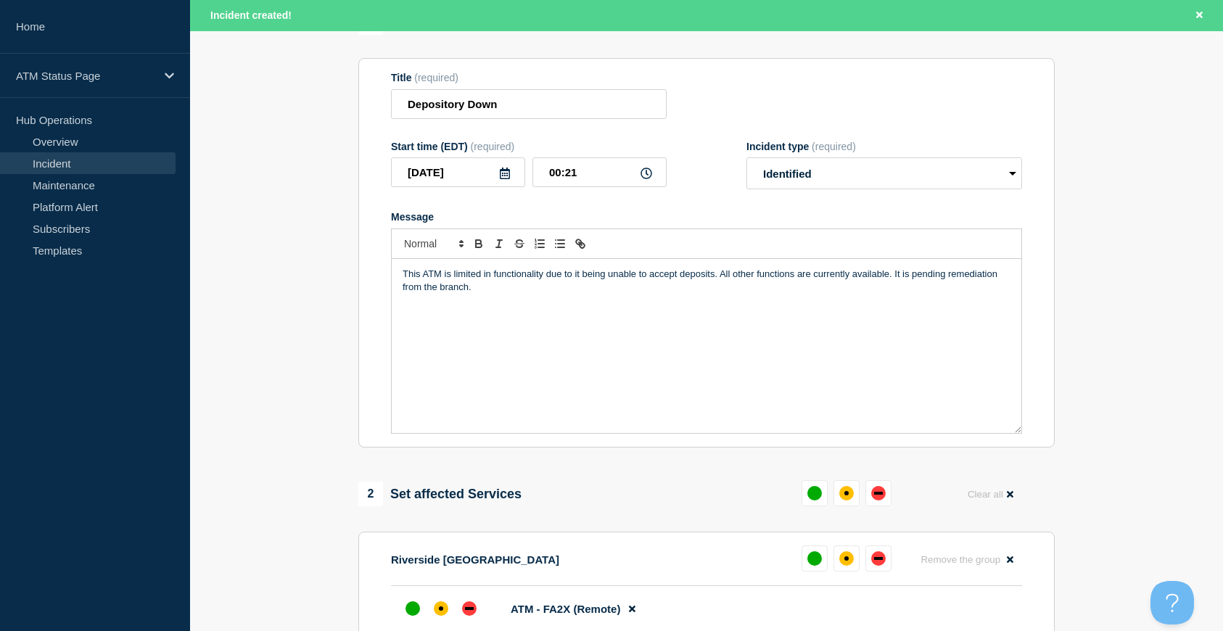
scroll to position [290, 0]
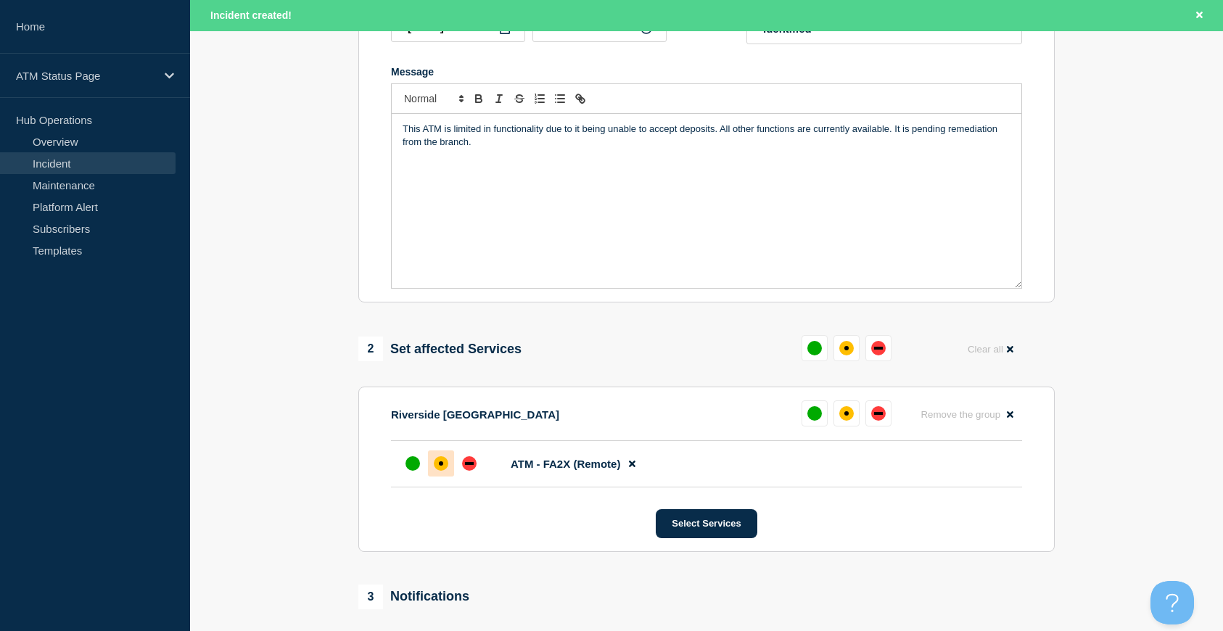
click at [437, 454] on div at bounding box center [441, 463] width 26 height 26
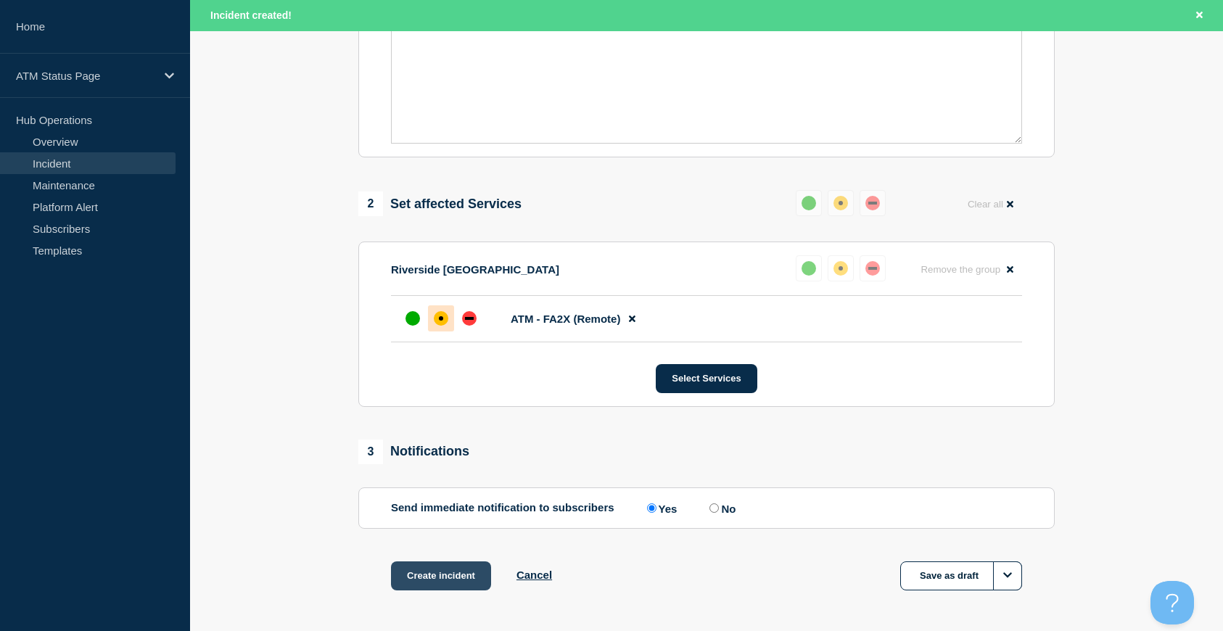
click at [449, 584] on button "Create incident" at bounding box center [441, 575] width 100 height 29
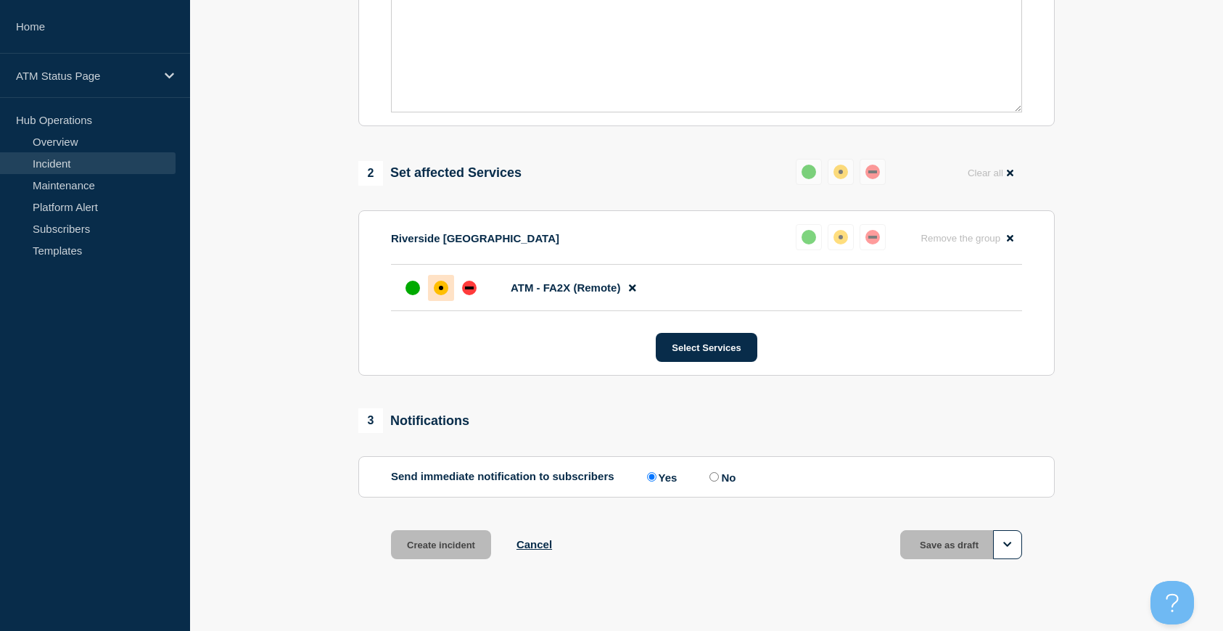
scroll to position [404, 0]
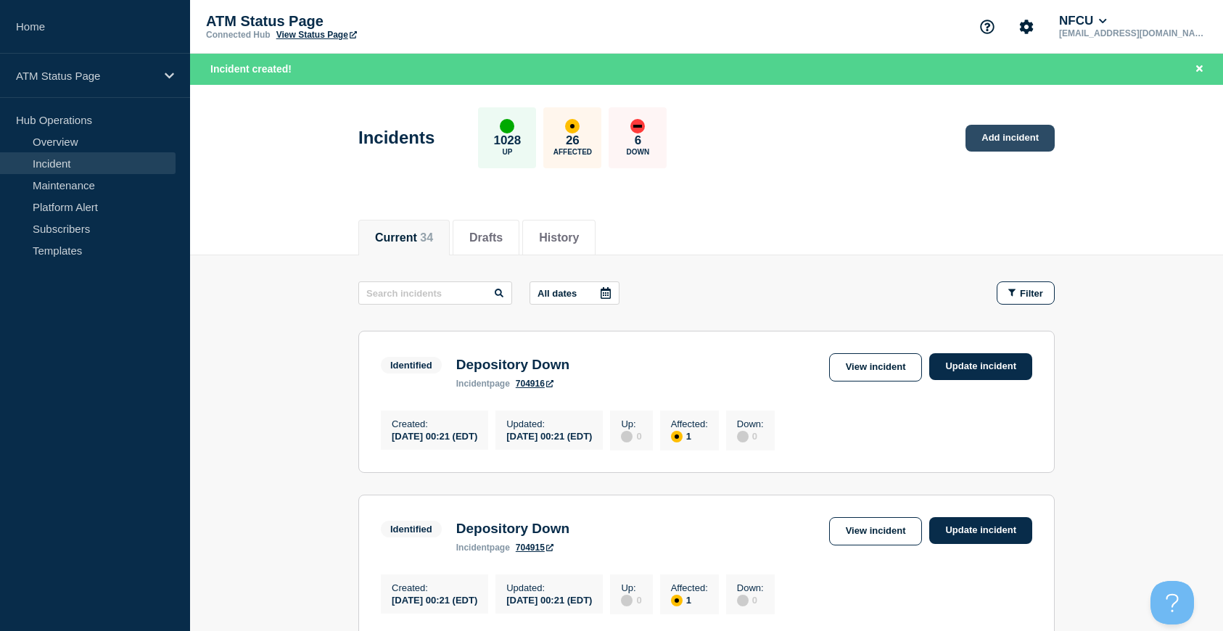
click at [1026, 137] on link "Add incident" at bounding box center [1009, 138] width 89 height 27
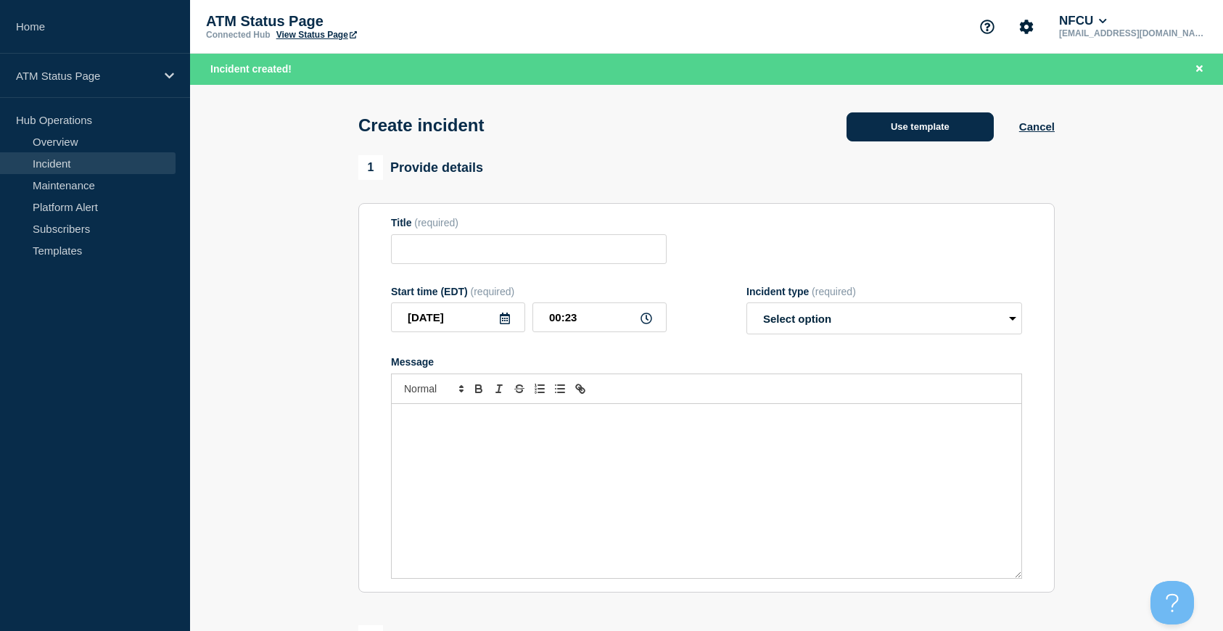
click at [872, 138] on button "Use template" at bounding box center [919, 126] width 147 height 29
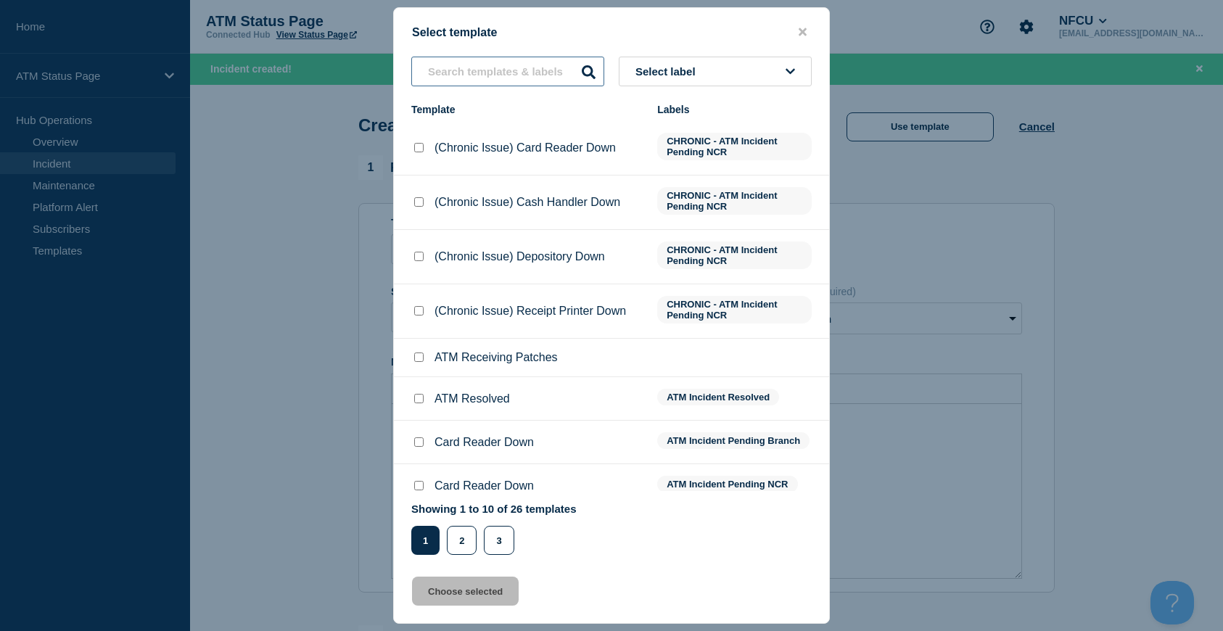
click at [458, 83] on input "text" at bounding box center [507, 72] width 193 height 30
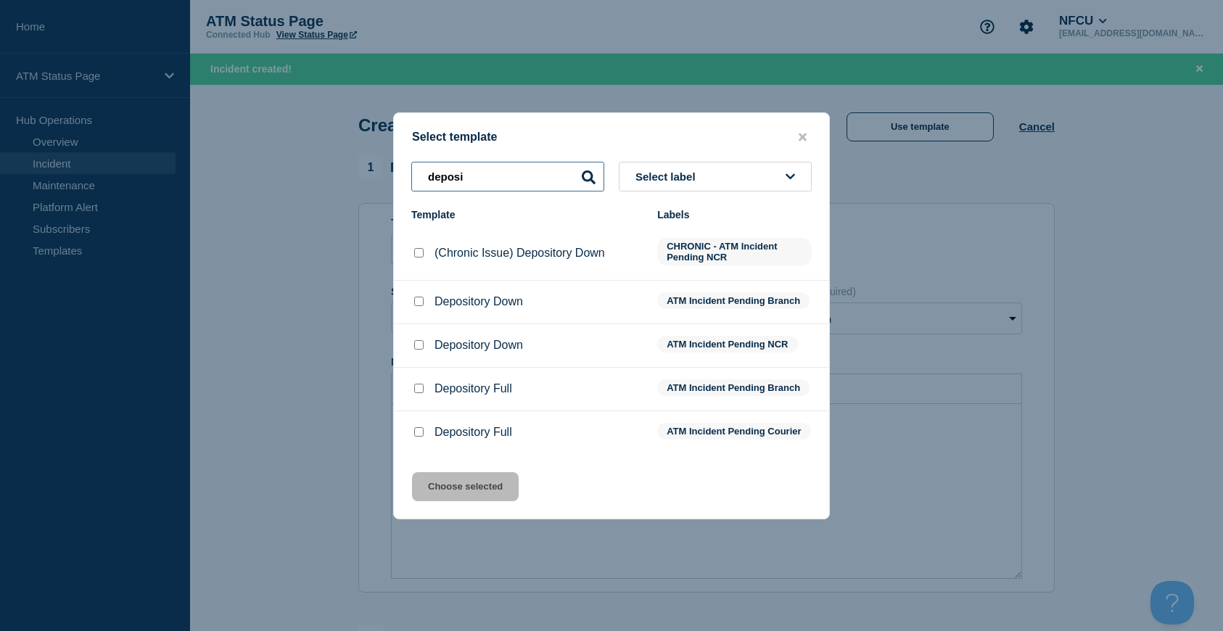
type input "deposi"
click at [419, 302] on input "Depository Down checkbox" at bounding box center [418, 301] width 9 height 9
checkbox input "true"
click at [482, 500] on button "Choose selected" at bounding box center [465, 486] width 107 height 29
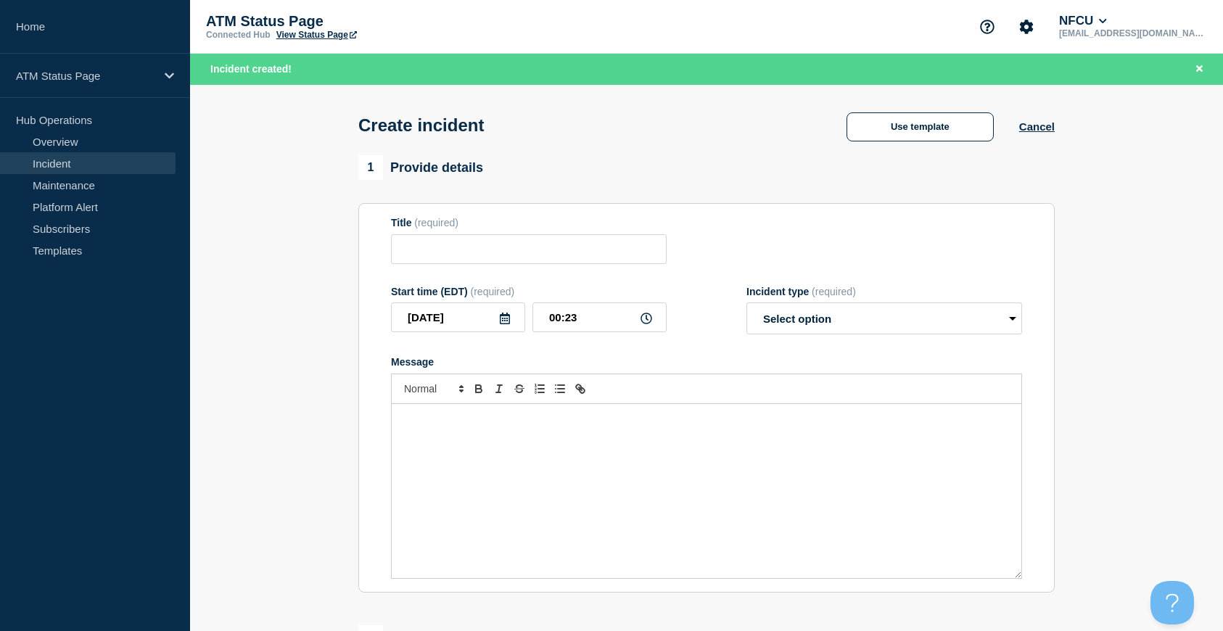
type input "Depository Down"
select select "identified"
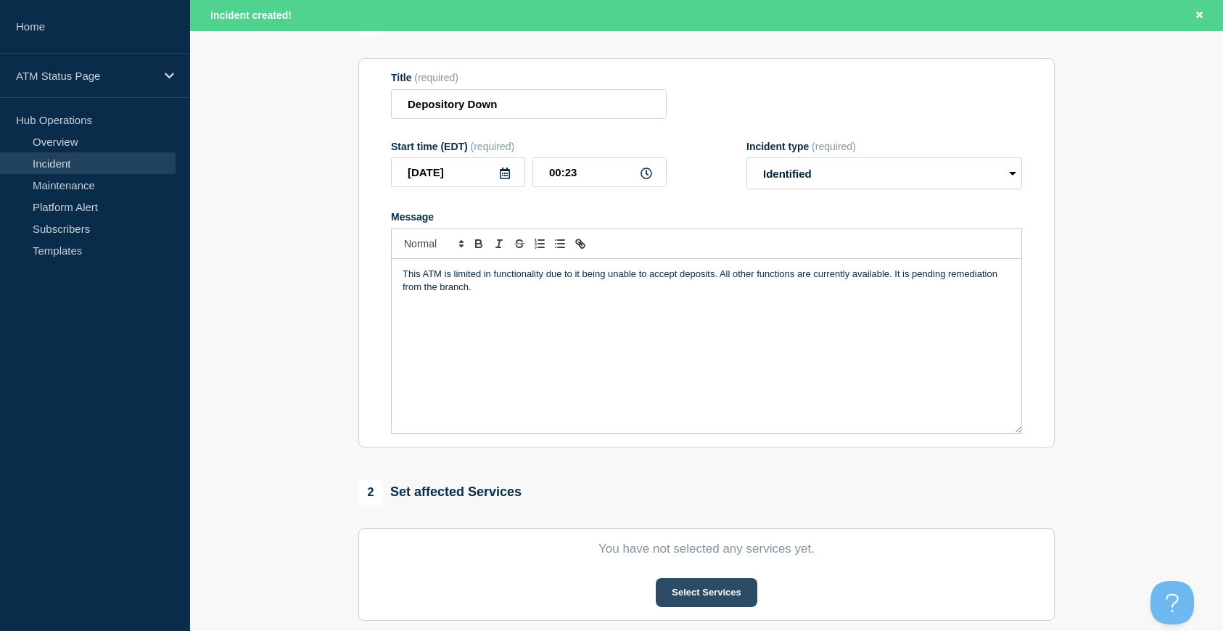
scroll to position [218, 0]
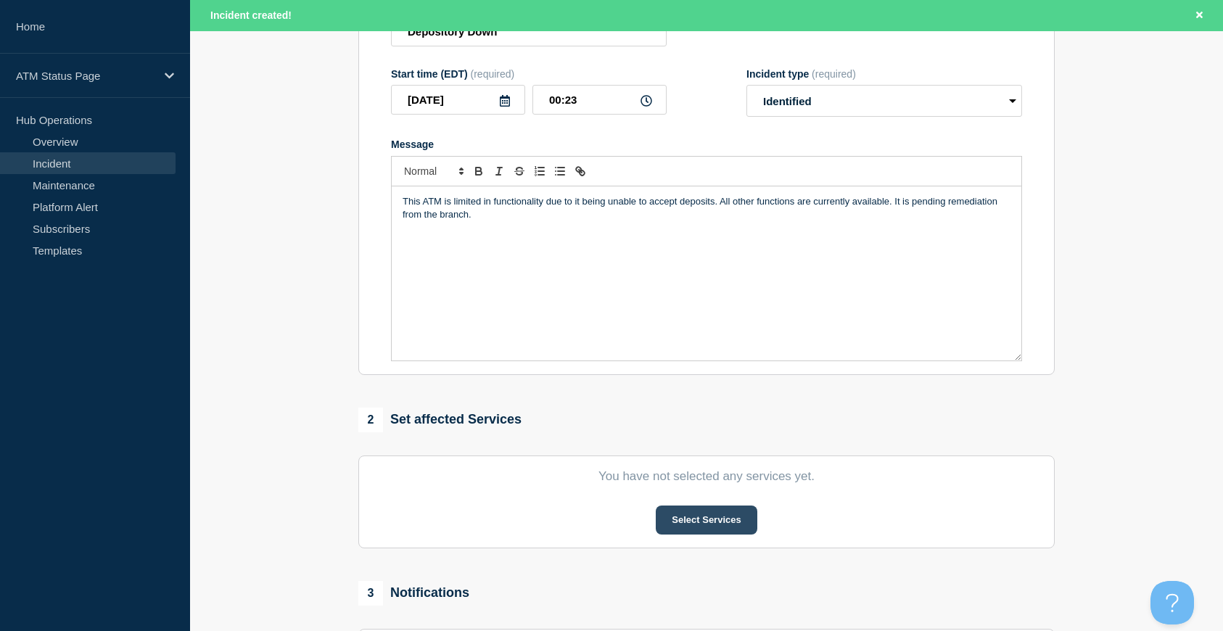
click at [718, 524] on button "Select Services" at bounding box center [706, 520] width 101 height 29
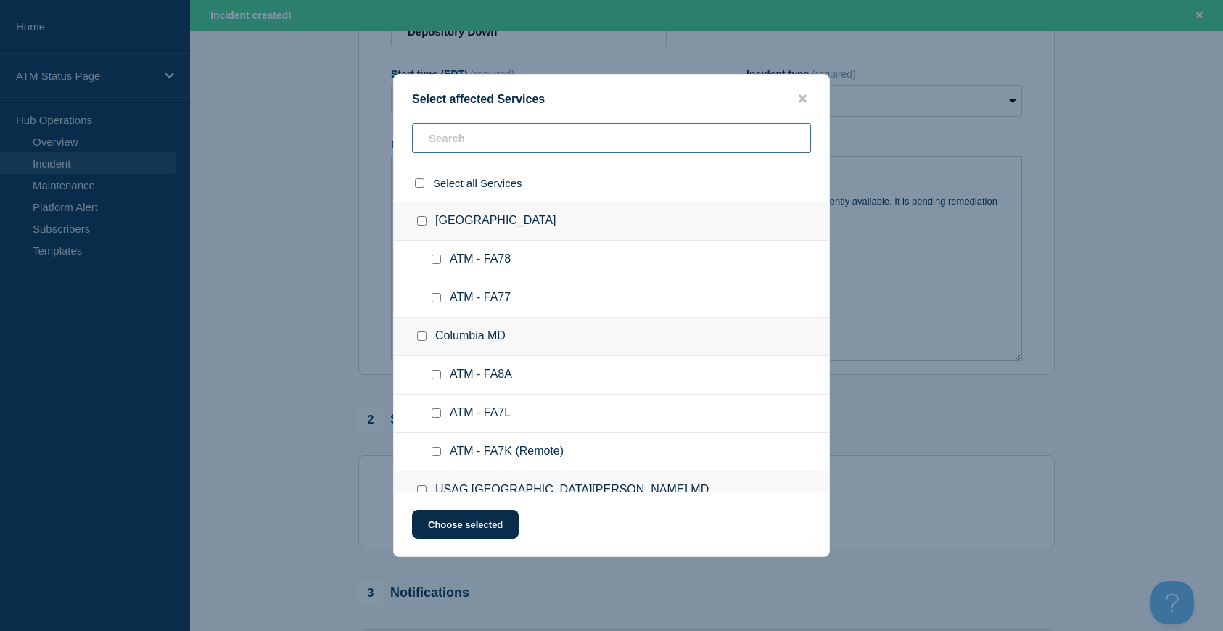
click at [429, 134] on input "text" at bounding box center [611, 138] width 399 height 30
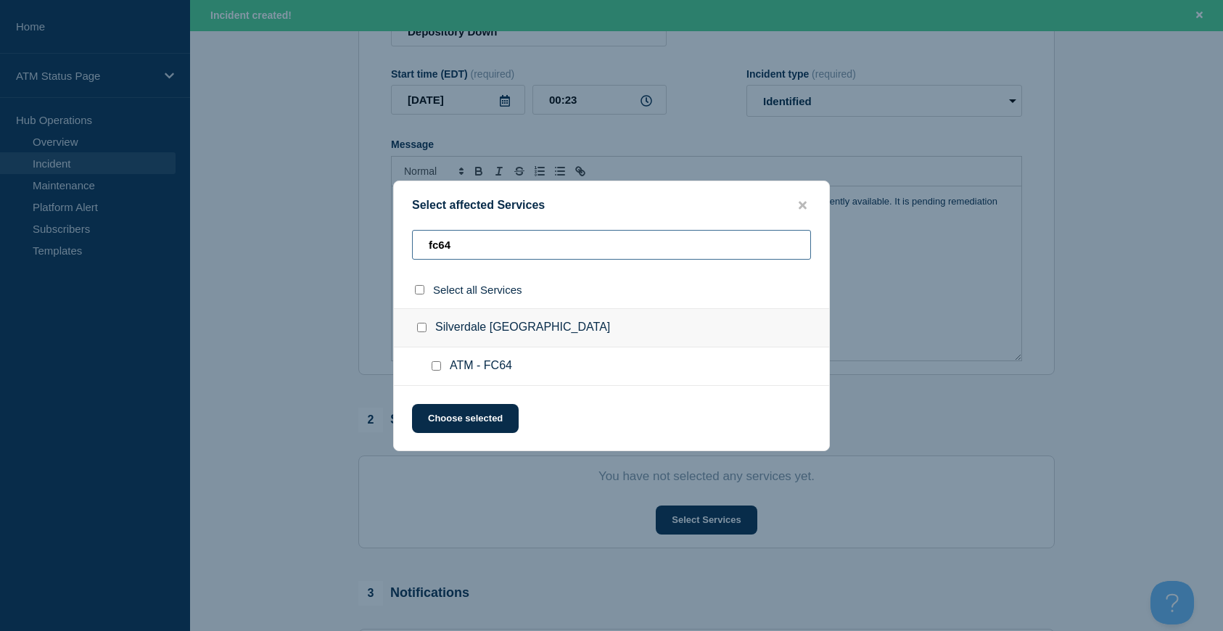
type input "fc64"
click at [419, 334] on div at bounding box center [424, 328] width 21 height 15
click at [420, 331] on input "Silverdale WA checkbox" at bounding box center [421, 327] width 9 height 9
checkbox input "true"
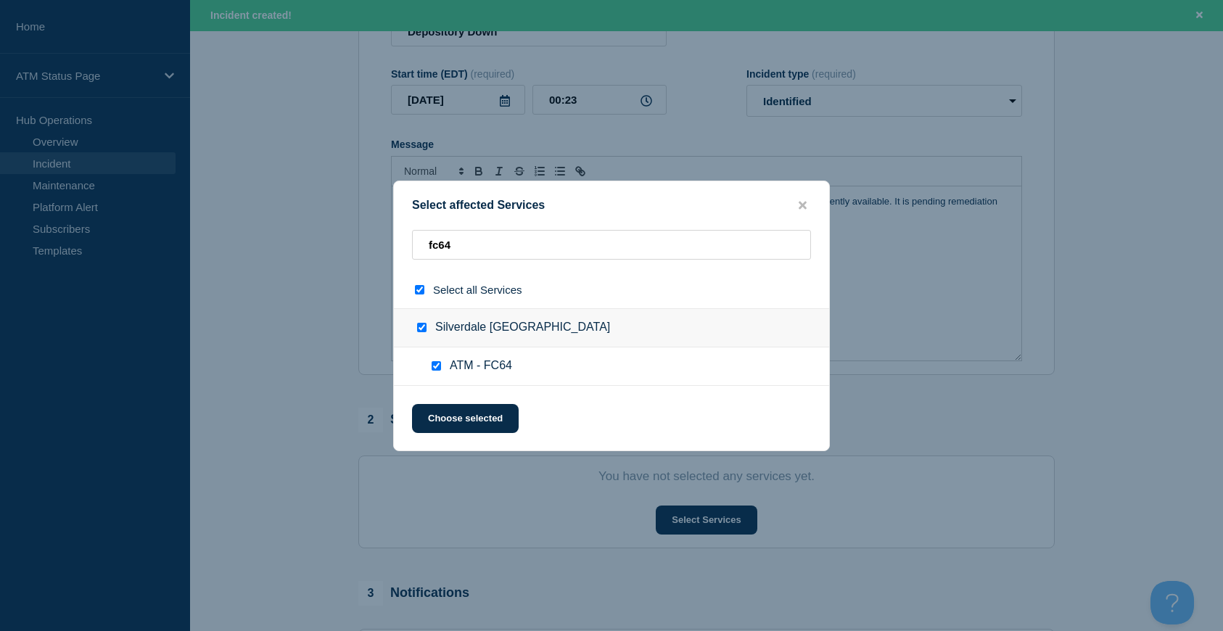
checkbox input "true"
click at [458, 413] on button "Choose selected" at bounding box center [465, 418] width 107 height 29
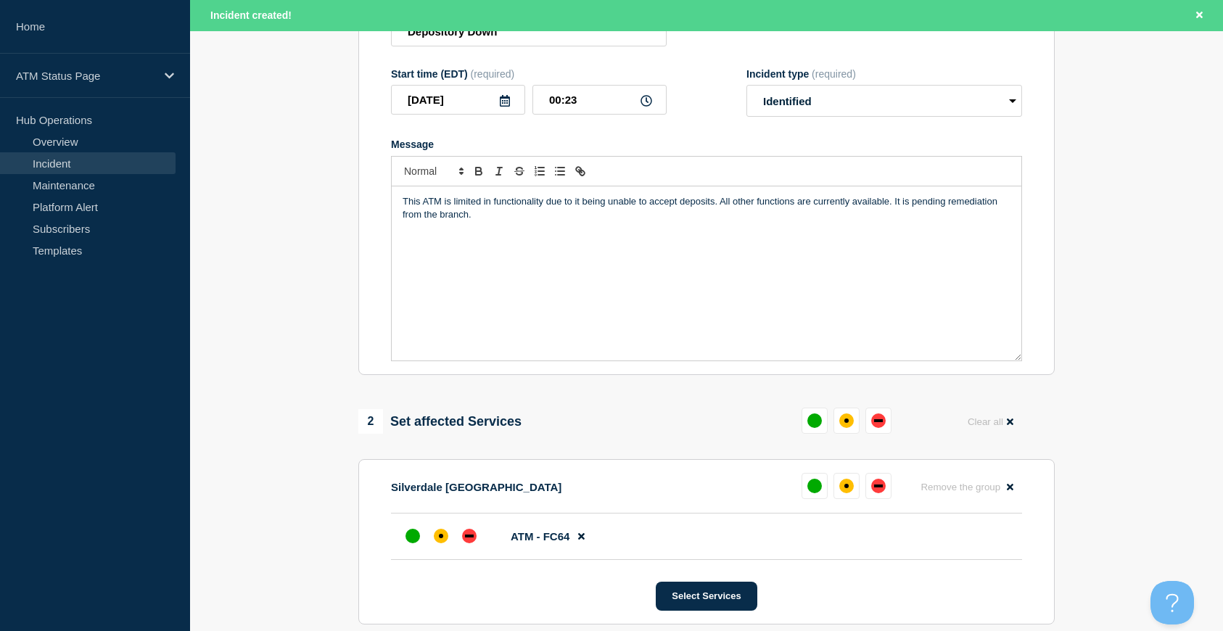
scroll to position [435, 0]
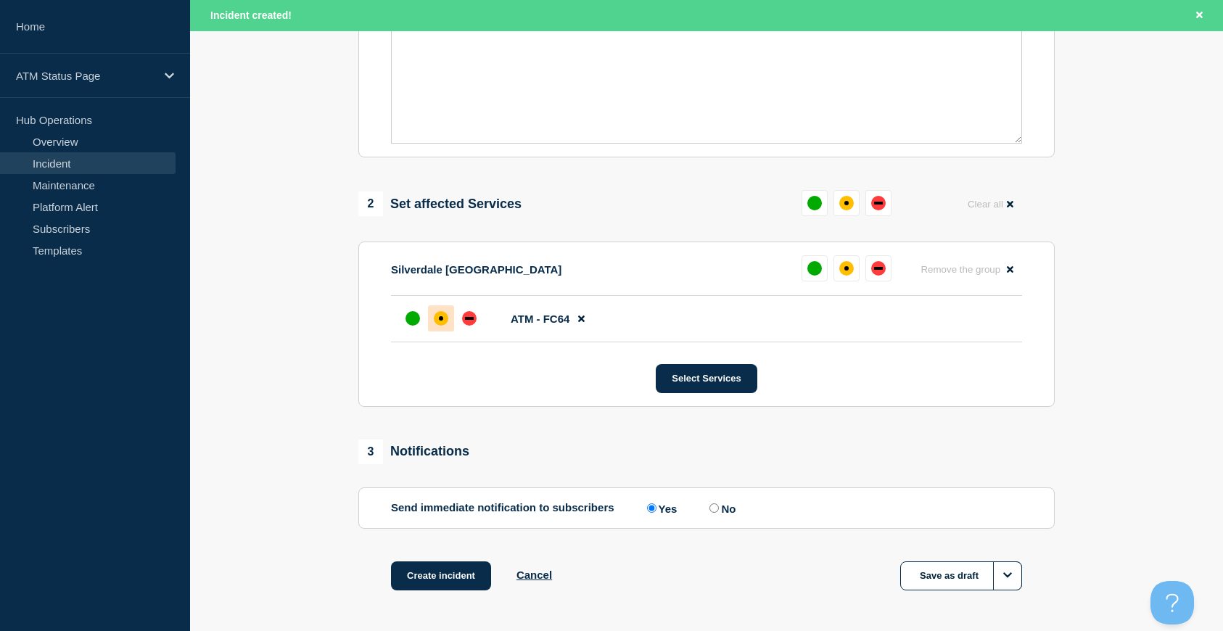
click at [444, 330] on div at bounding box center [441, 318] width 26 height 26
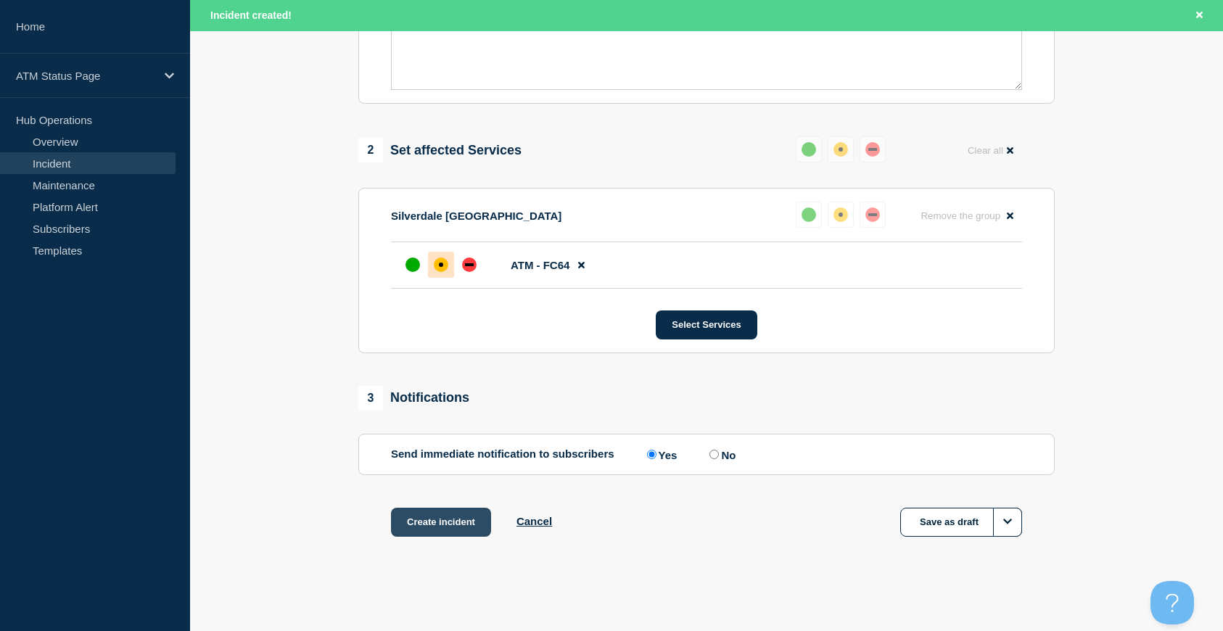
click at [455, 532] on button "Create incident" at bounding box center [441, 522] width 100 height 29
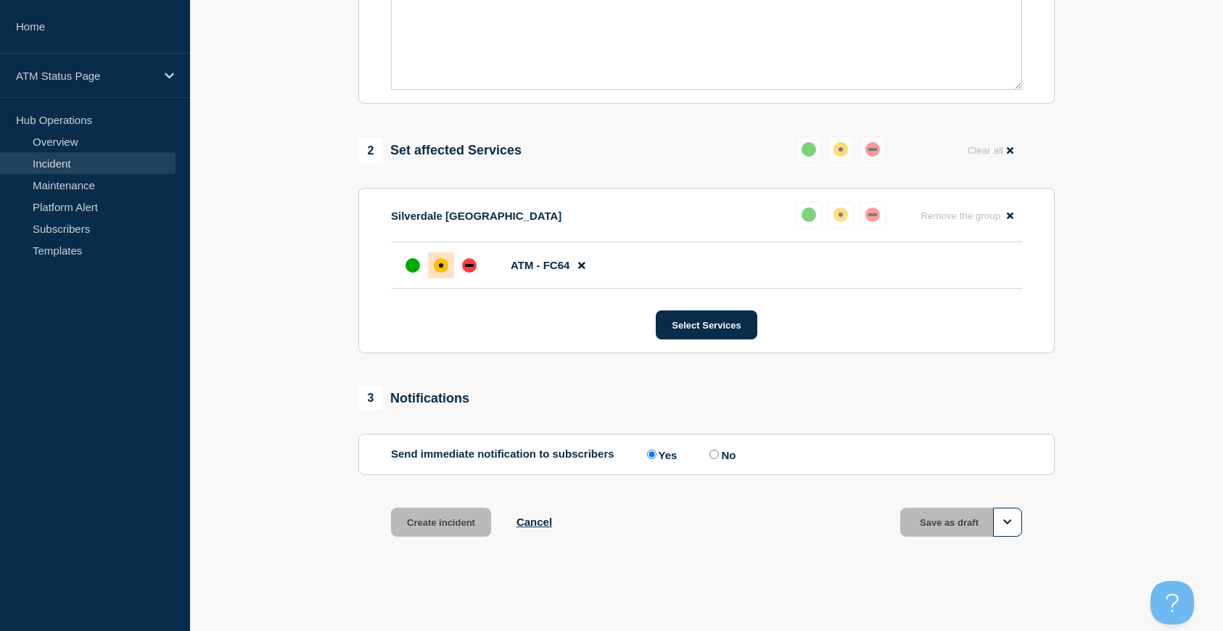
scroll to position [461, 0]
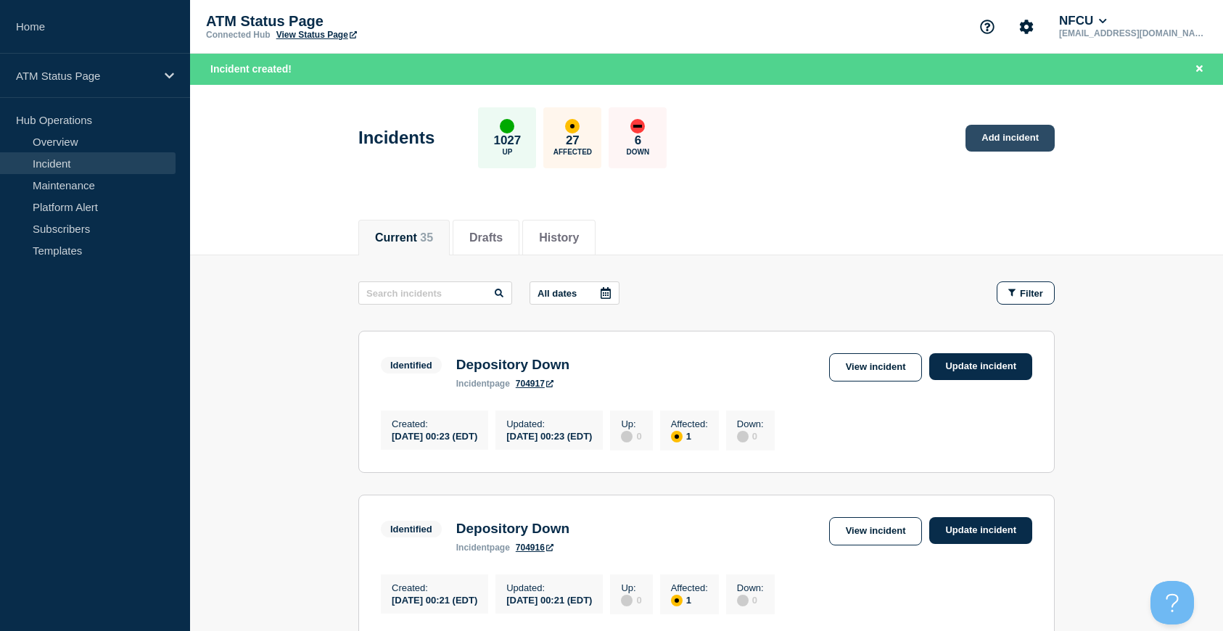
click at [1023, 138] on link "Add incident" at bounding box center [1009, 138] width 89 height 27
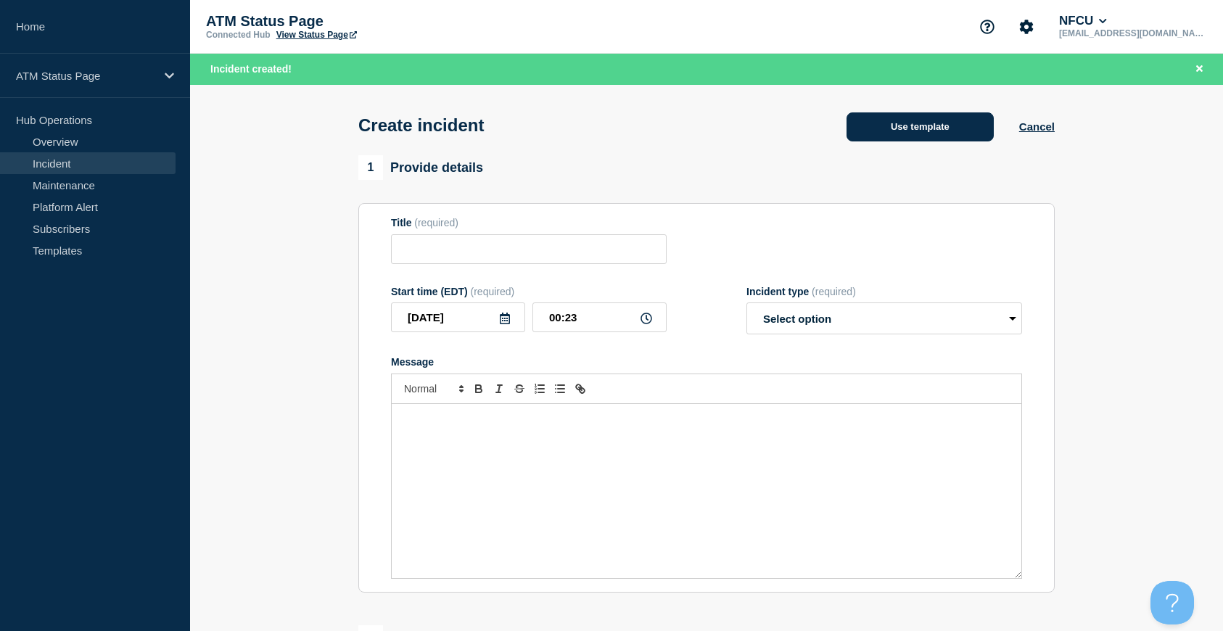
click at [870, 126] on button "Use template" at bounding box center [919, 126] width 147 height 29
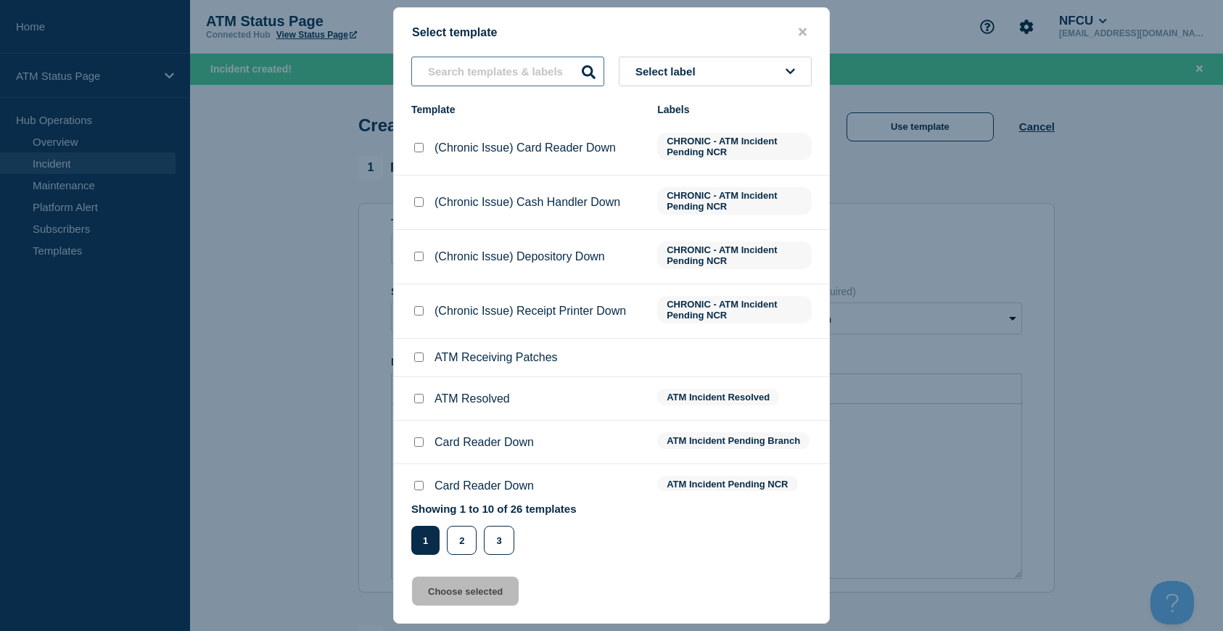
click at [466, 78] on input "text" at bounding box center [507, 72] width 193 height 30
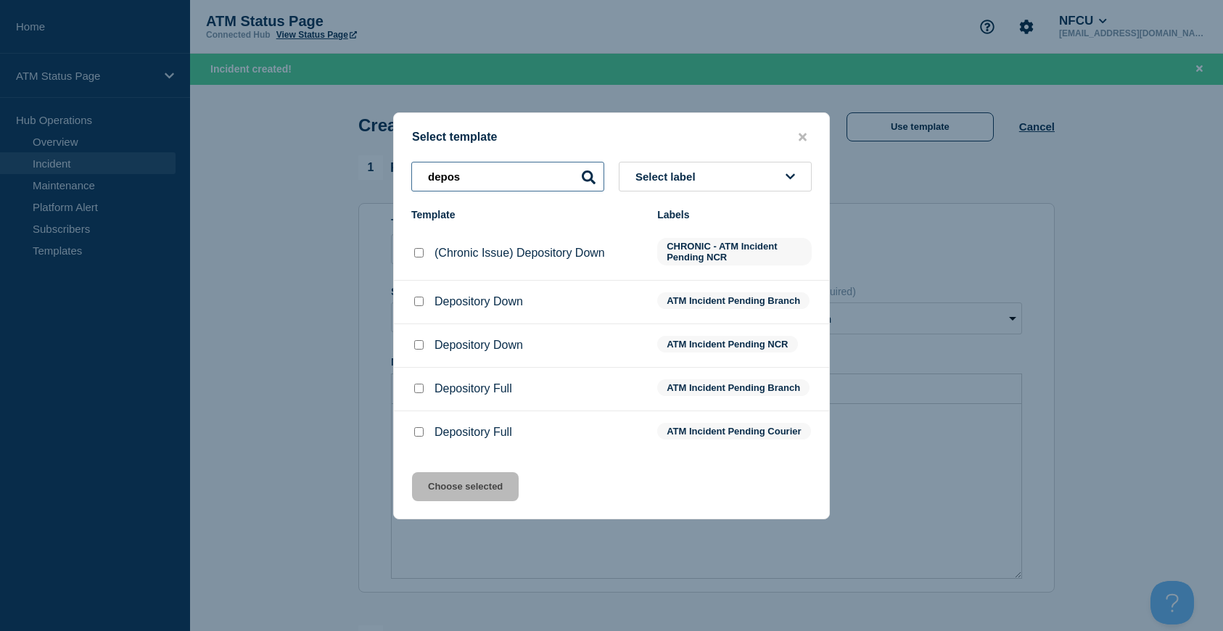
type input "depos"
click at [420, 300] on input "Depository Down checkbox" at bounding box center [418, 301] width 9 height 9
checkbox input "true"
click at [452, 487] on button "Choose selected" at bounding box center [465, 486] width 107 height 29
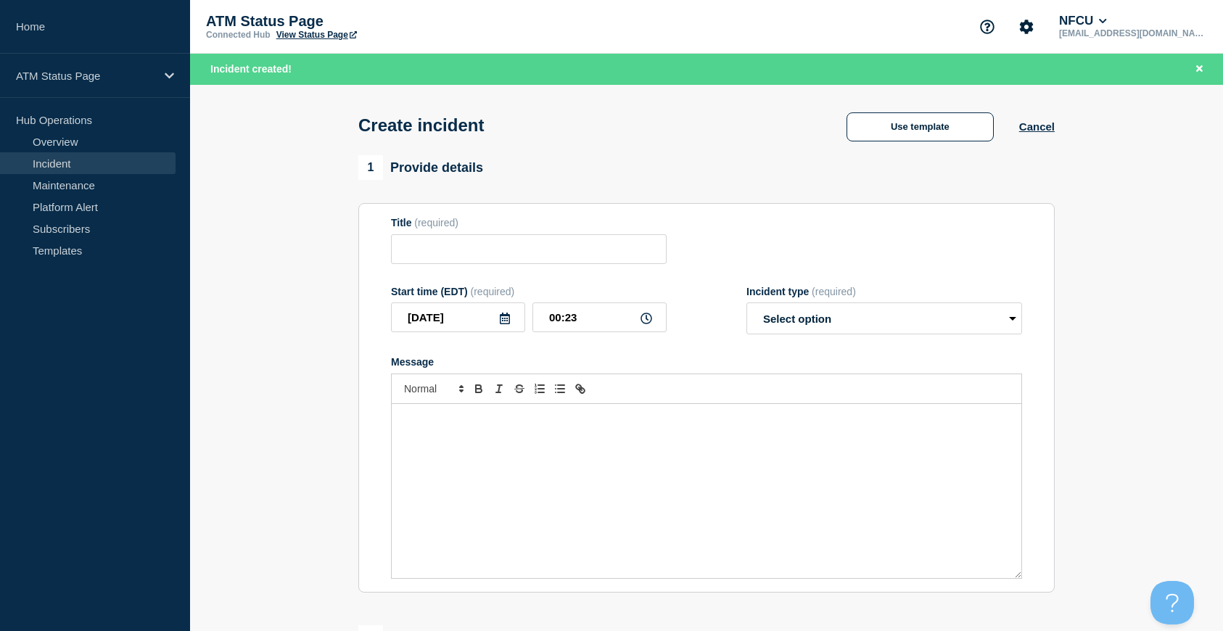
type input "Depository Down"
select select "identified"
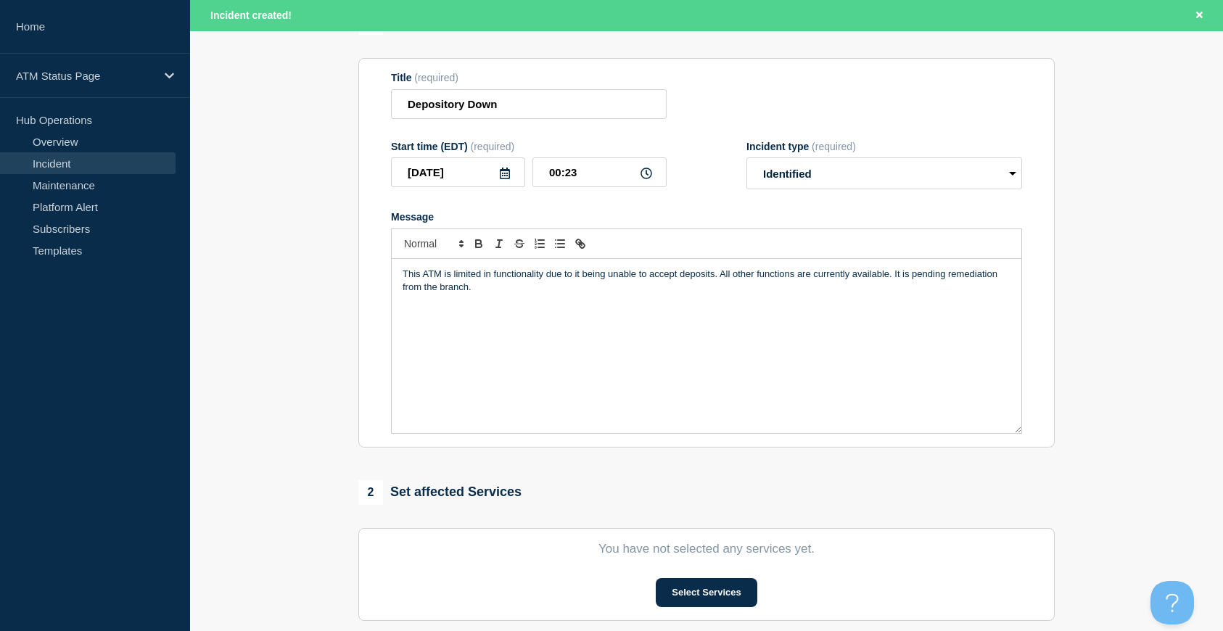
scroll to position [363, 0]
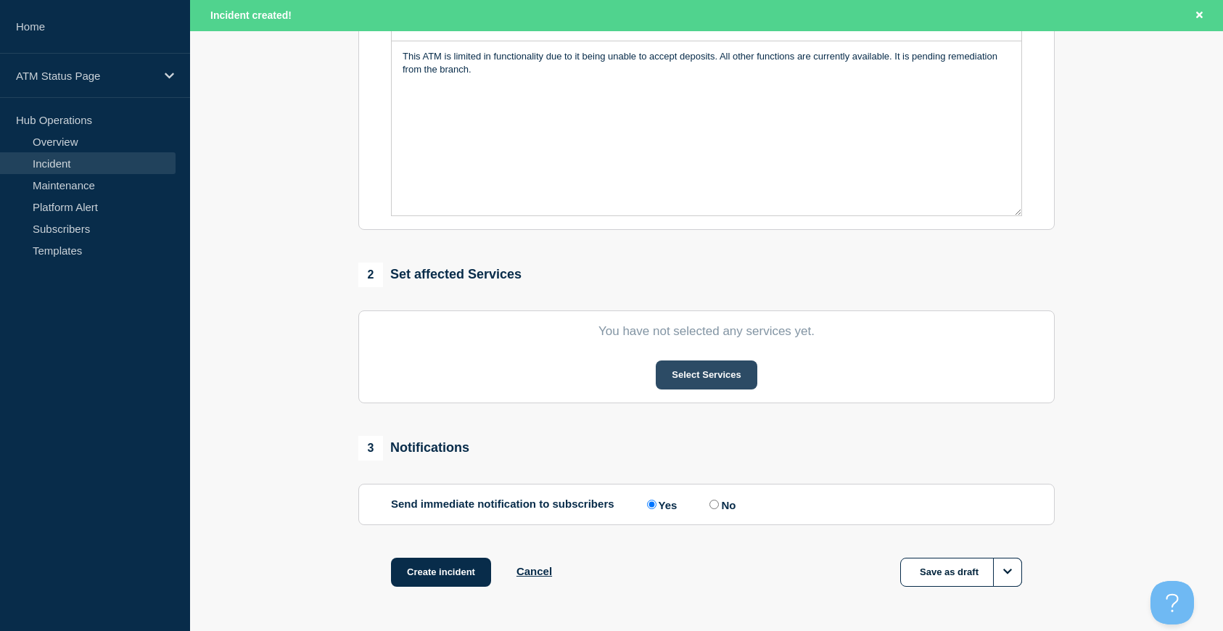
click at [696, 376] on button "Select Services" at bounding box center [706, 375] width 101 height 29
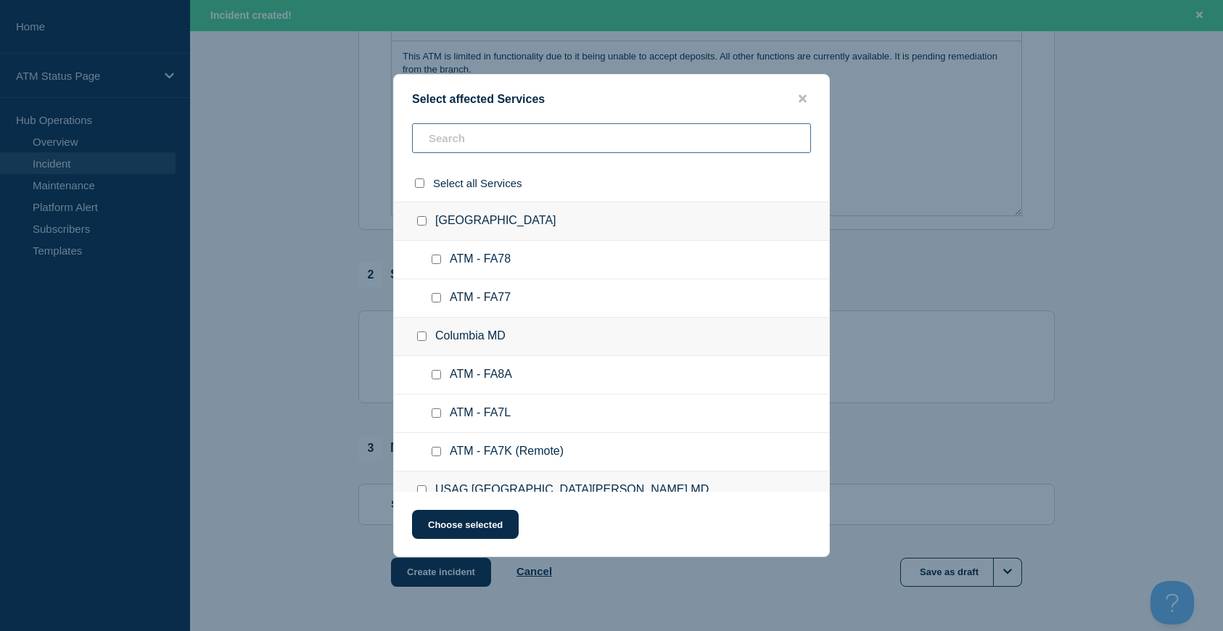
click at [511, 145] on input "text" at bounding box center [611, 138] width 399 height 30
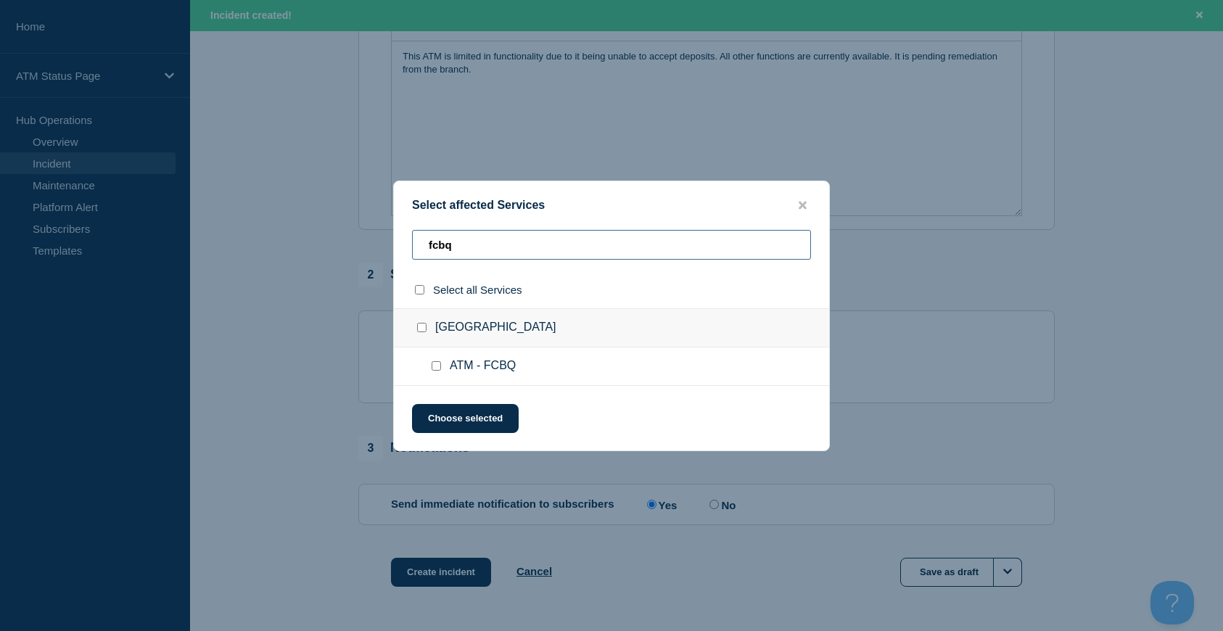
type input "fcbq"
click at [419, 331] on input "Capitol Heights MD checkbox" at bounding box center [421, 327] width 9 height 9
checkbox input "true"
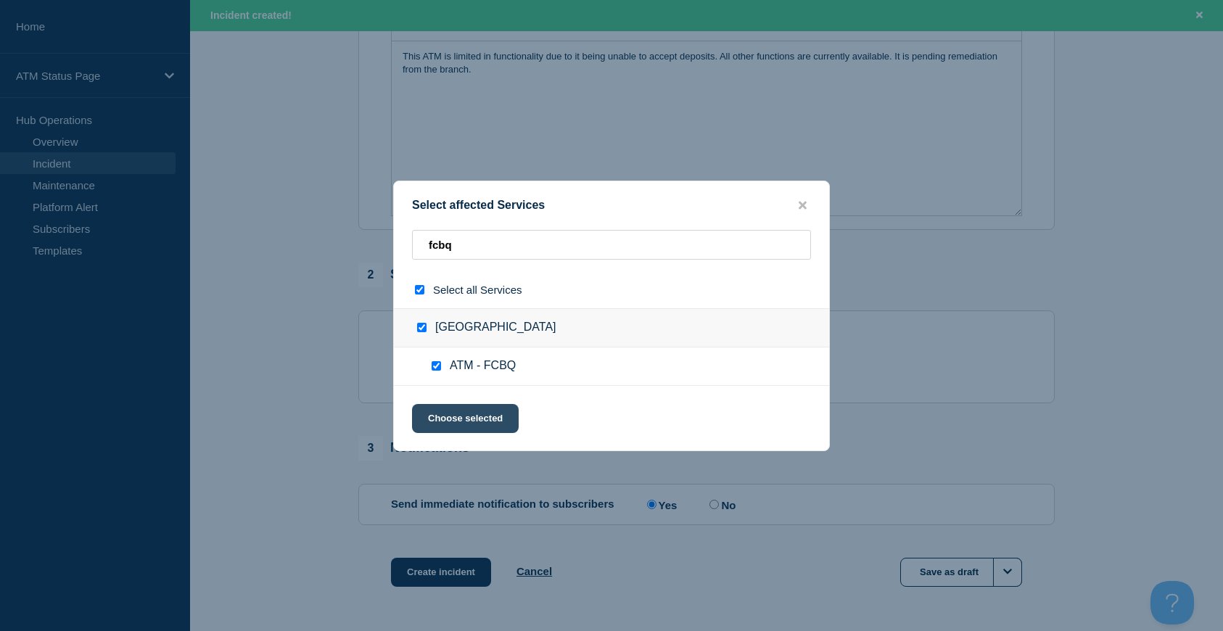
click at [481, 421] on button "Choose selected" at bounding box center [465, 418] width 107 height 29
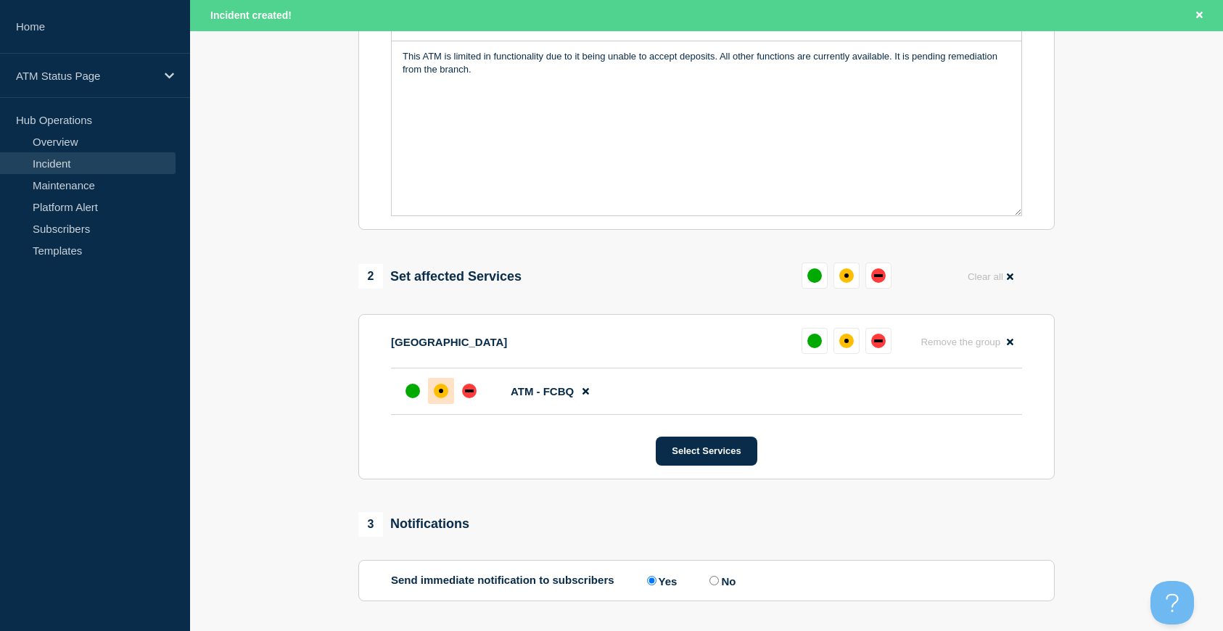
click at [435, 400] on div at bounding box center [441, 391] width 26 height 26
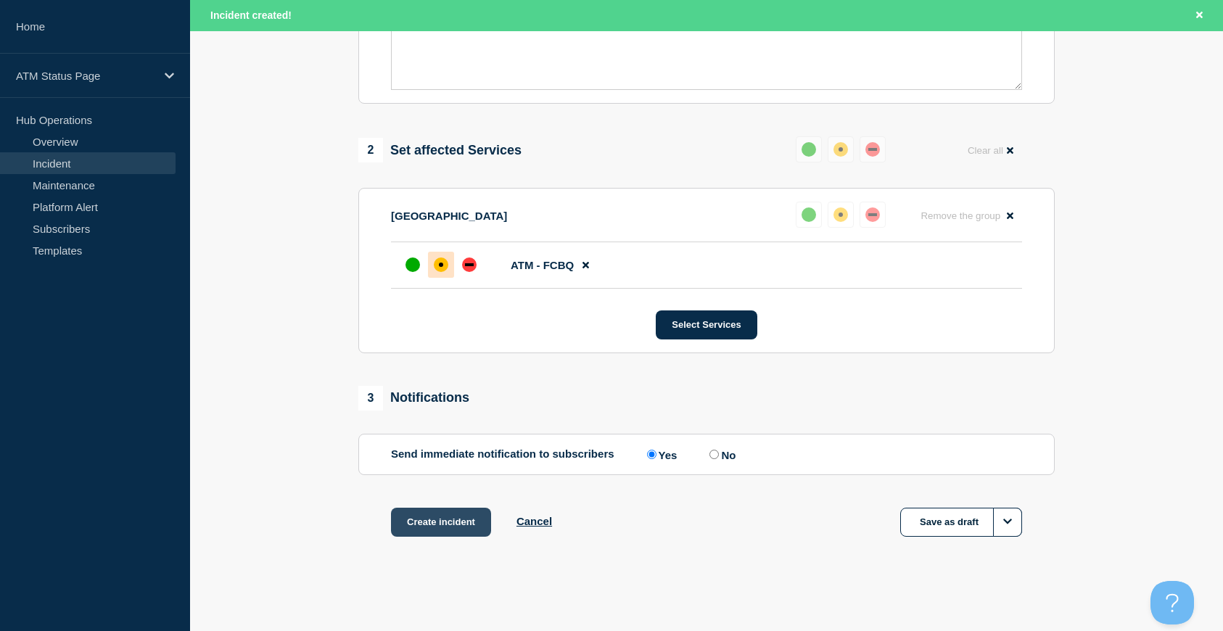
click at [440, 521] on button "Create incident" at bounding box center [441, 522] width 100 height 29
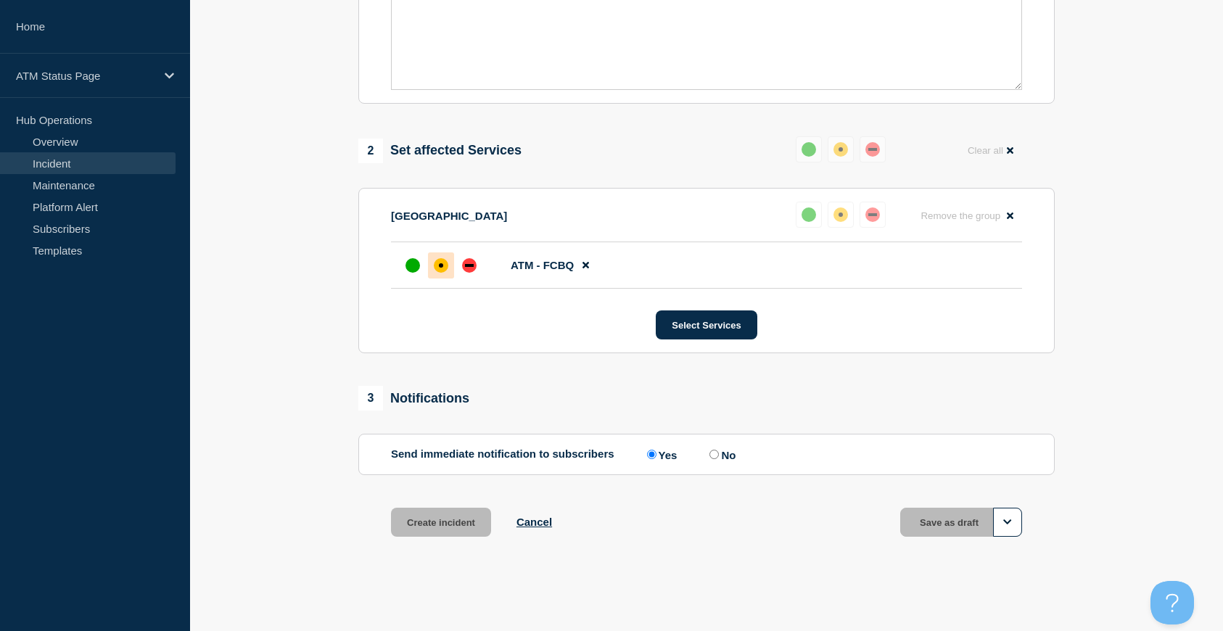
scroll to position [461, 0]
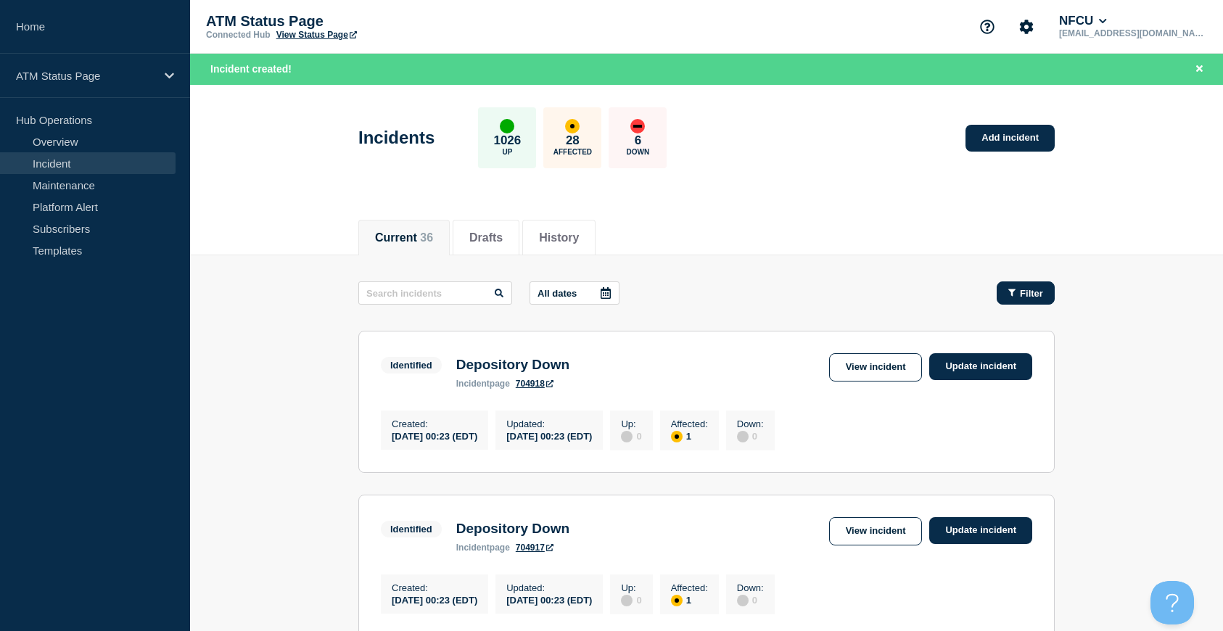
click at [1008, 298] on button "Filter" at bounding box center [1026, 292] width 58 height 23
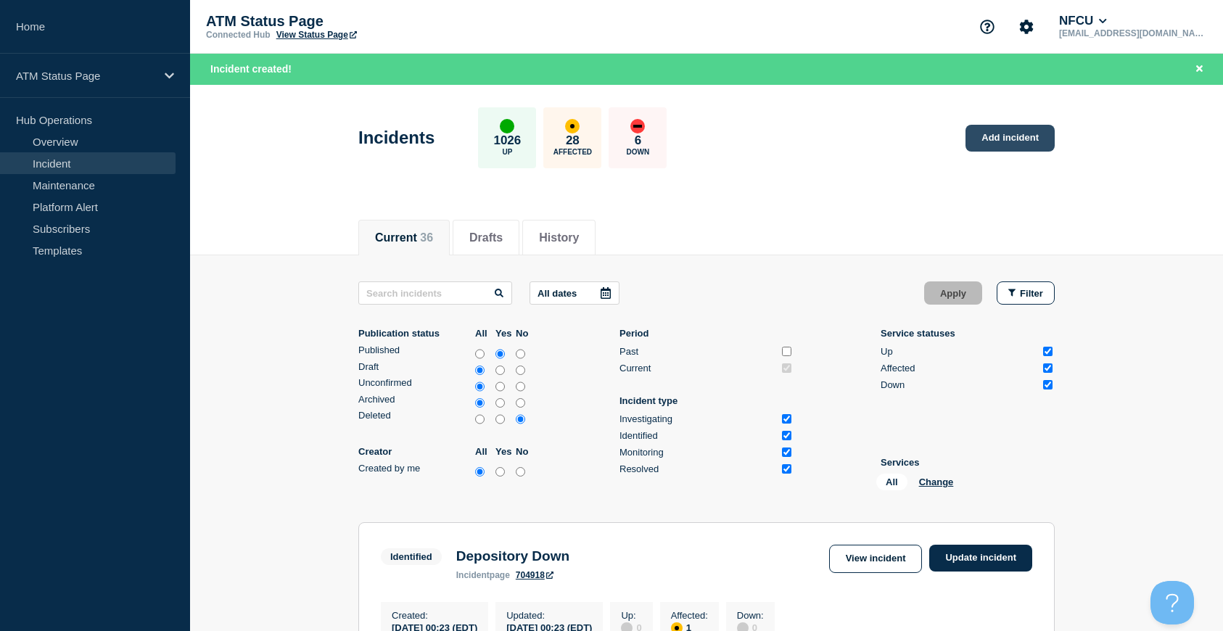
click at [1005, 142] on link "Add incident" at bounding box center [1009, 138] width 89 height 27
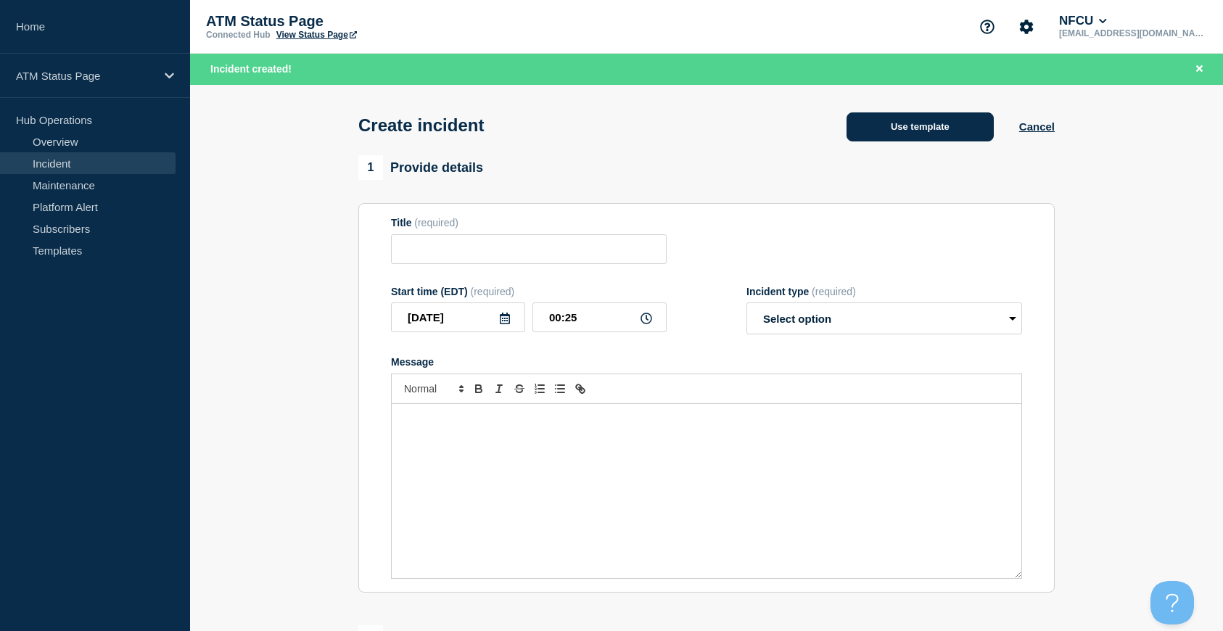
click at [951, 138] on button "Use template" at bounding box center [919, 126] width 147 height 29
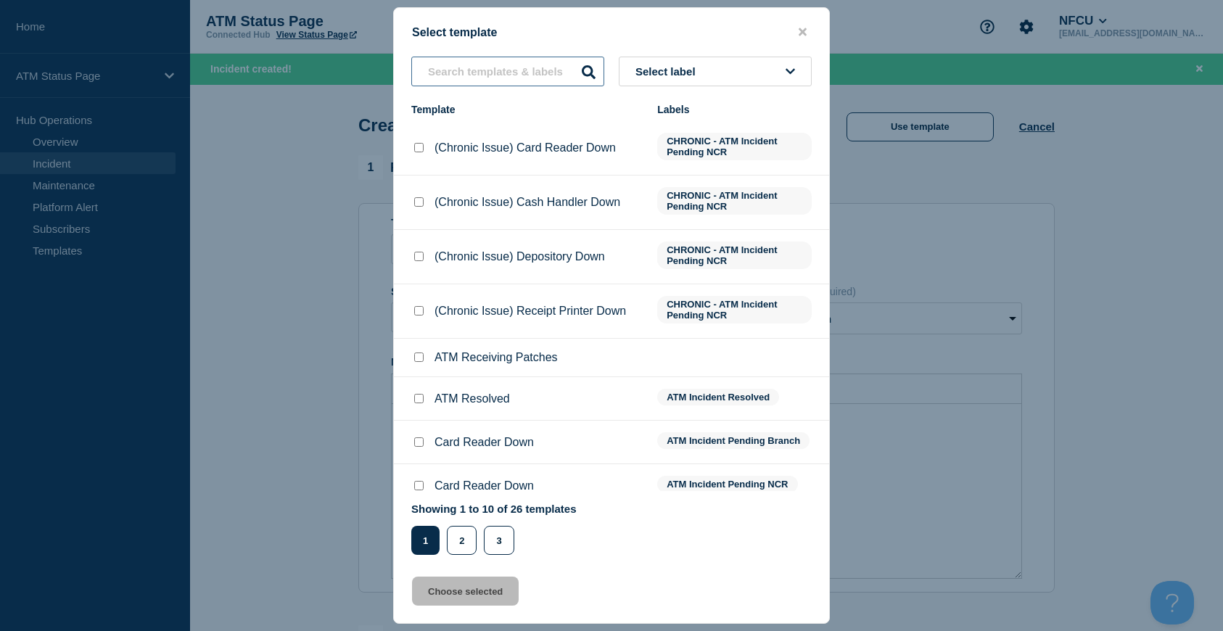
click at [468, 74] on input "text" at bounding box center [507, 72] width 193 height 30
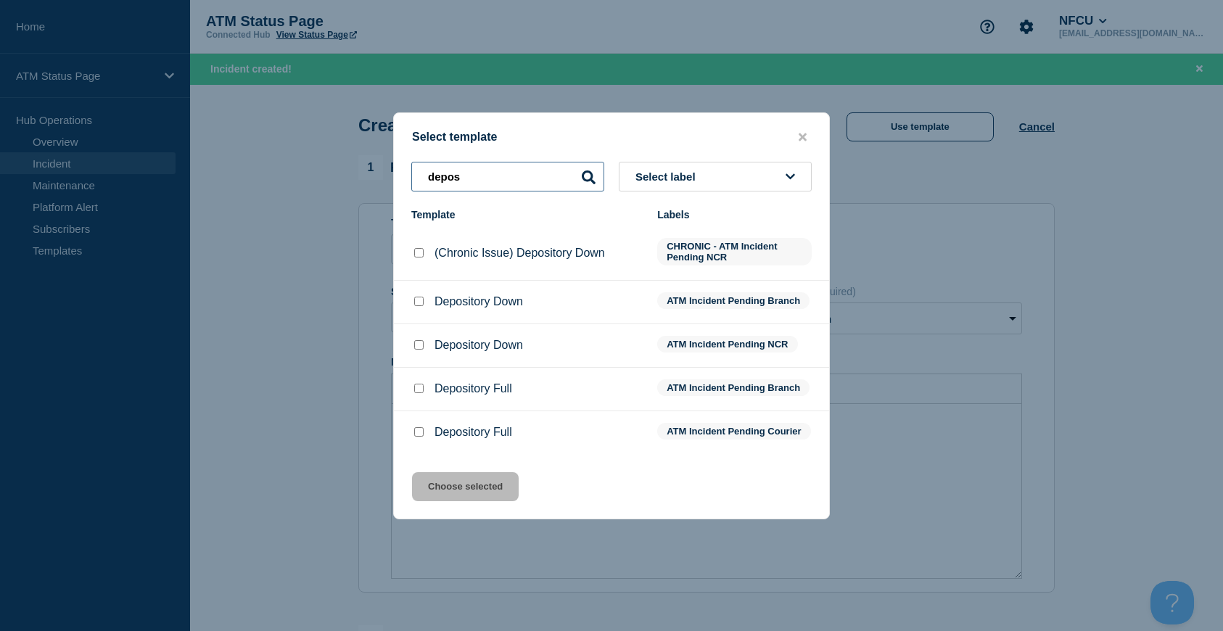
type input "depos"
click at [420, 300] on input "Depository Down checkbox" at bounding box center [418, 301] width 9 height 9
checkbox input "true"
click at [468, 489] on button "Choose selected" at bounding box center [465, 486] width 107 height 29
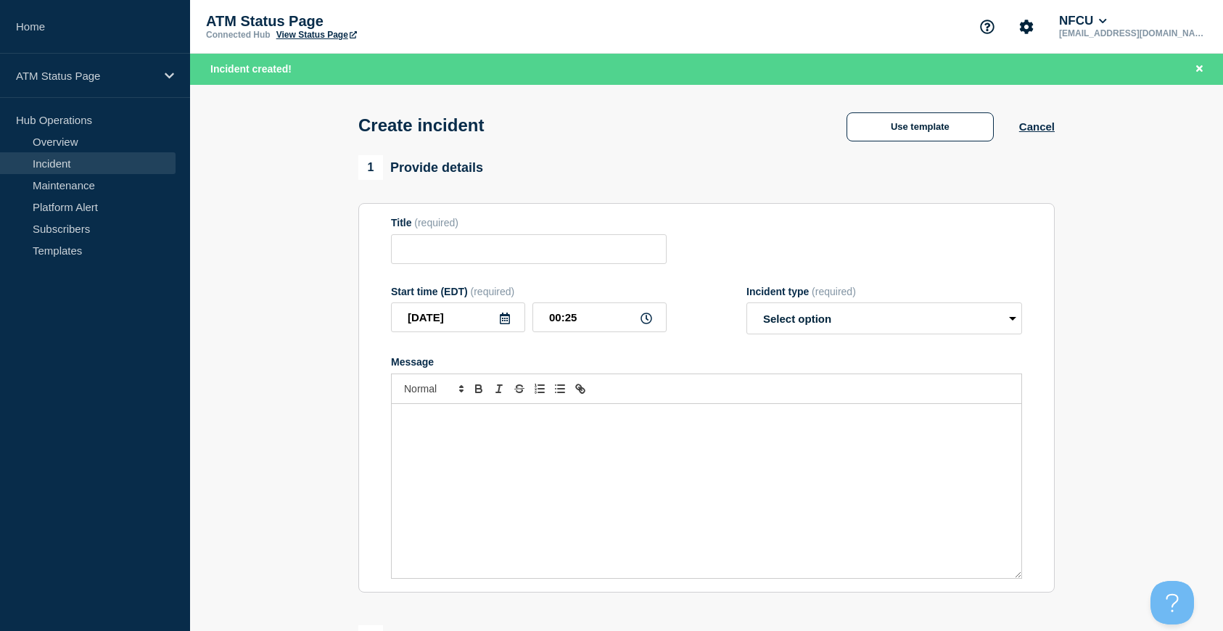
type input "Depository Down"
select select "identified"
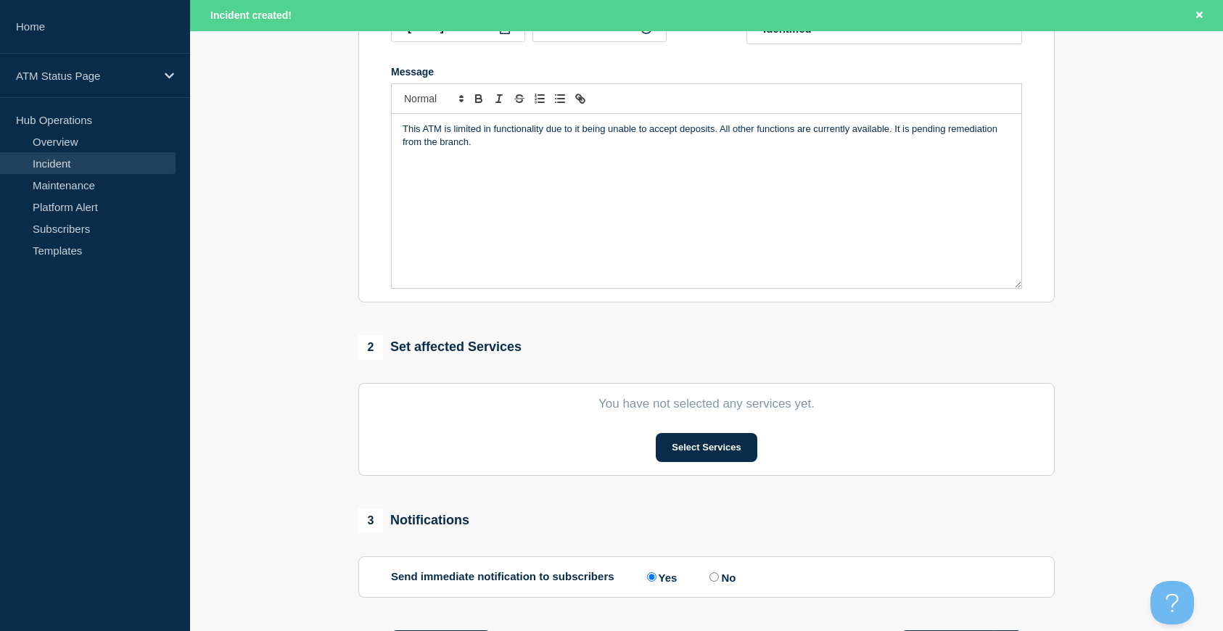
scroll to position [363, 0]
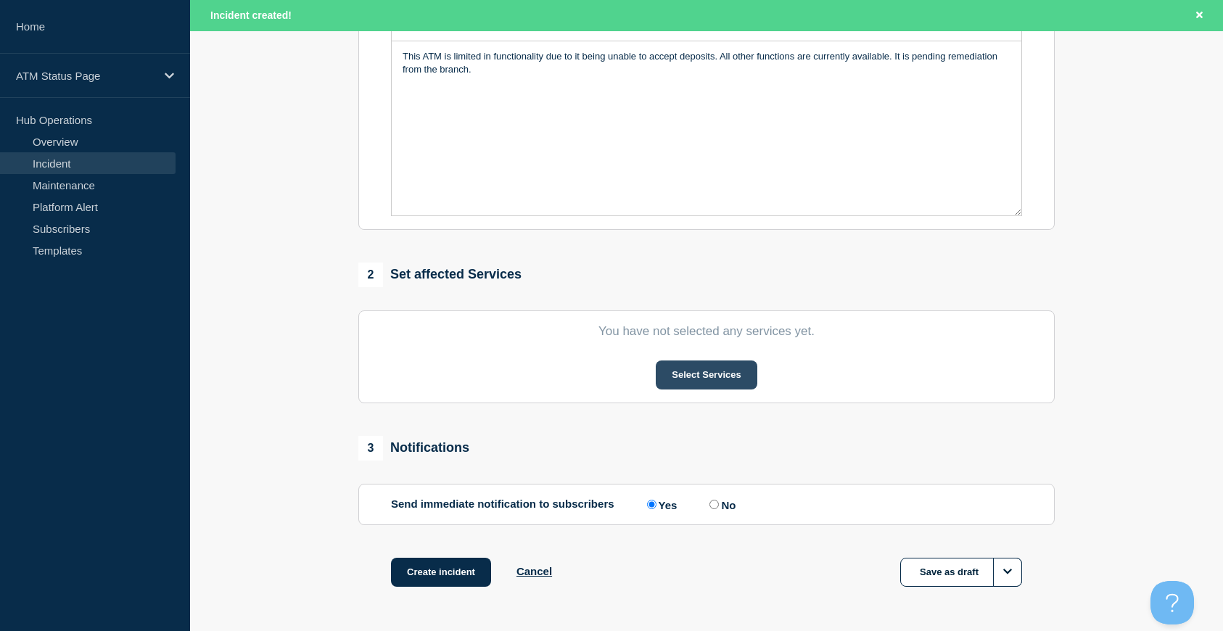
click at [688, 376] on button "Select Services" at bounding box center [706, 375] width 101 height 29
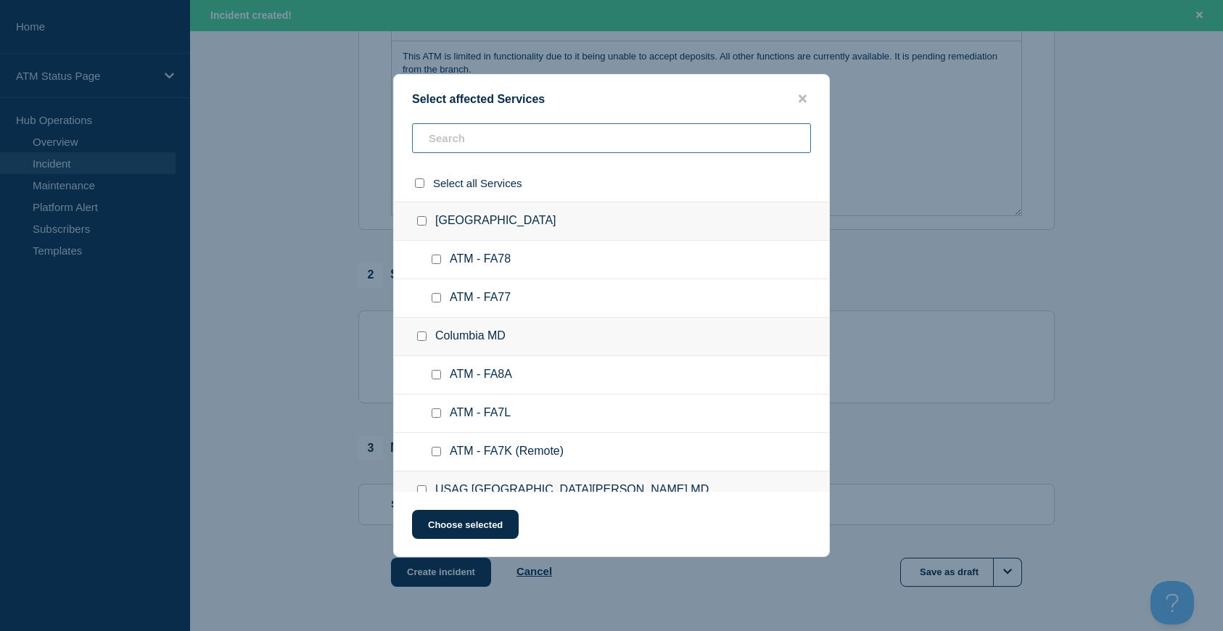
click at [454, 143] on input "text" at bounding box center [611, 138] width 399 height 30
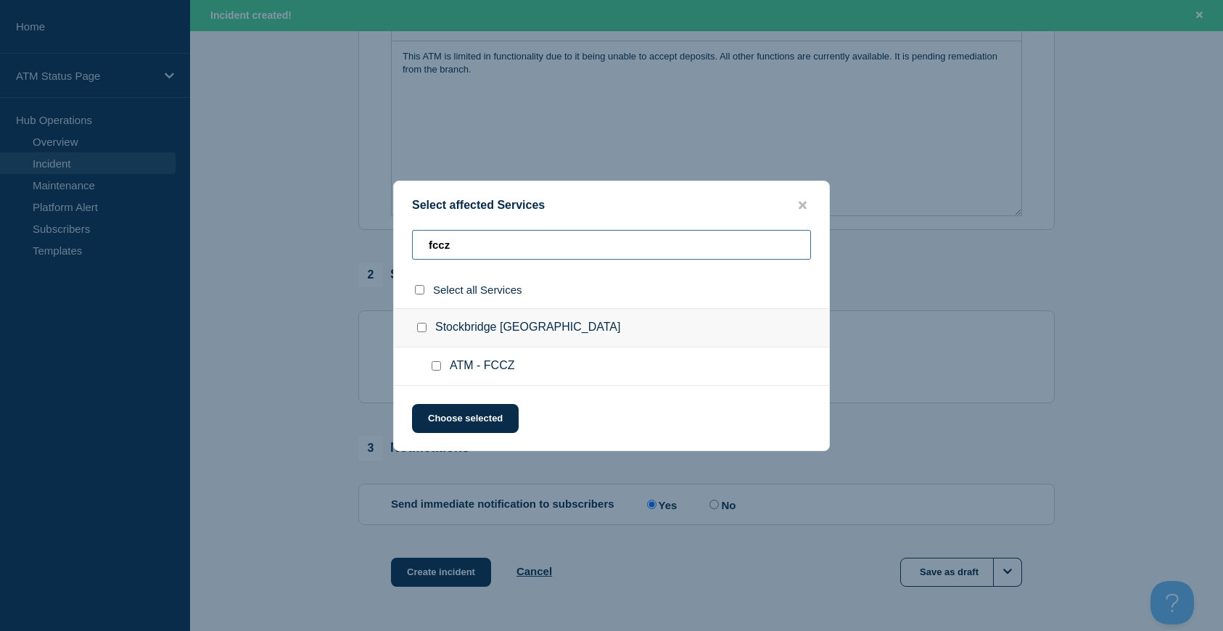
type input "fccz"
click at [419, 325] on input "Stockbridge GA checkbox" at bounding box center [421, 327] width 9 height 9
checkbox input "true"
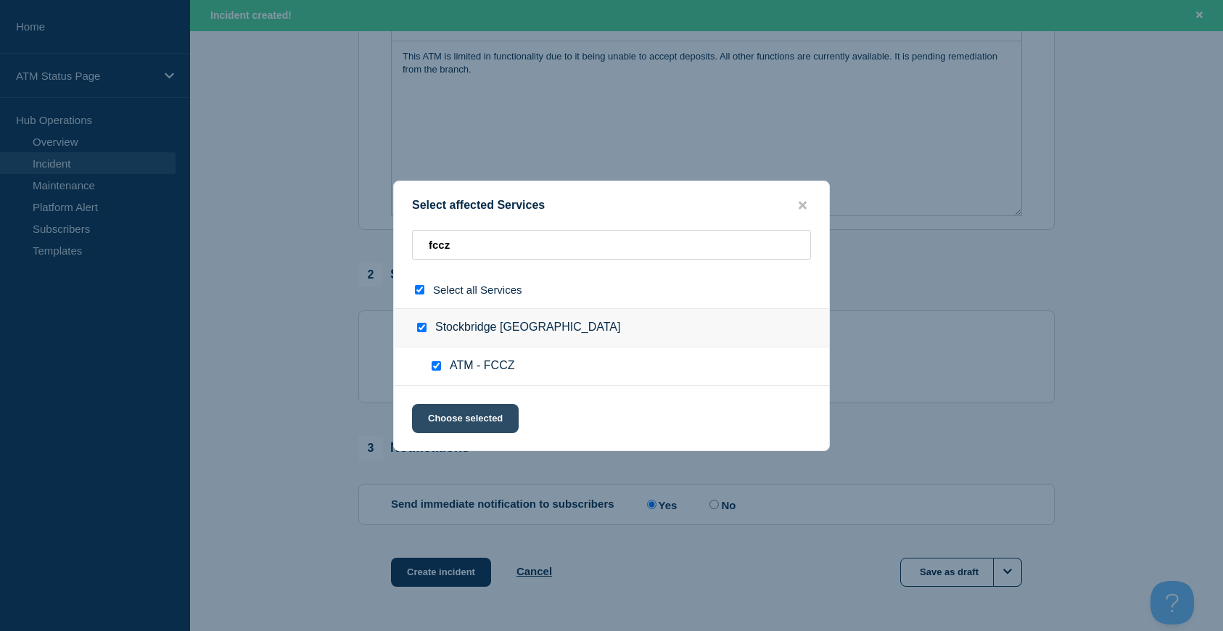
click at [446, 414] on button "Choose selected" at bounding box center [465, 418] width 107 height 29
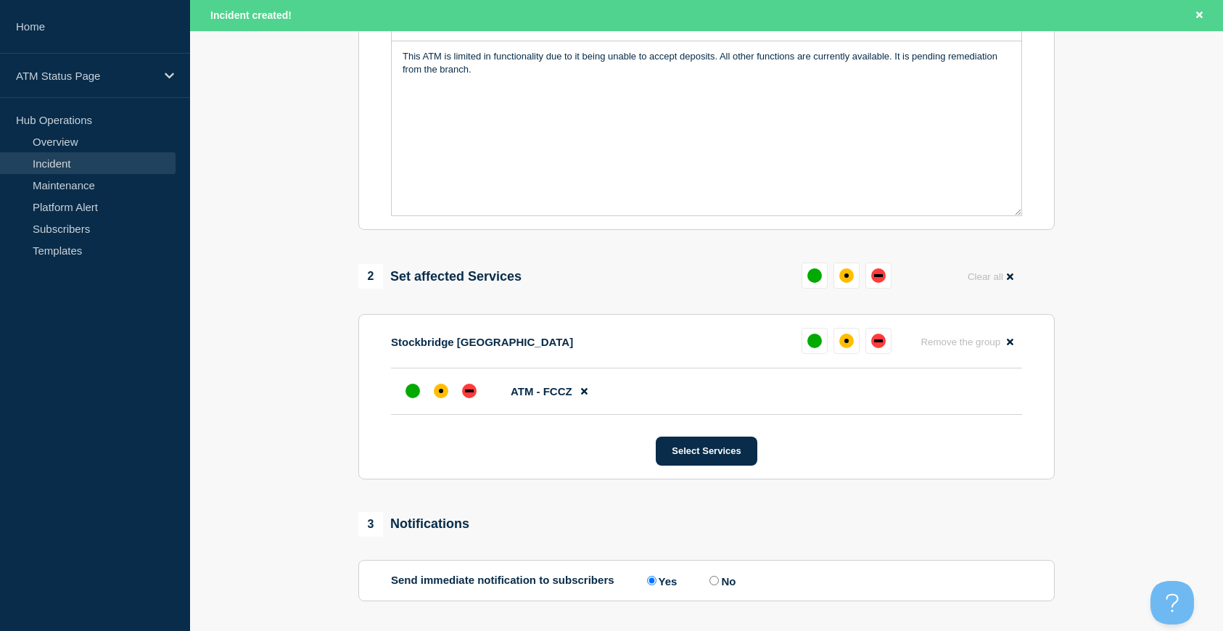
scroll to position [493, 0]
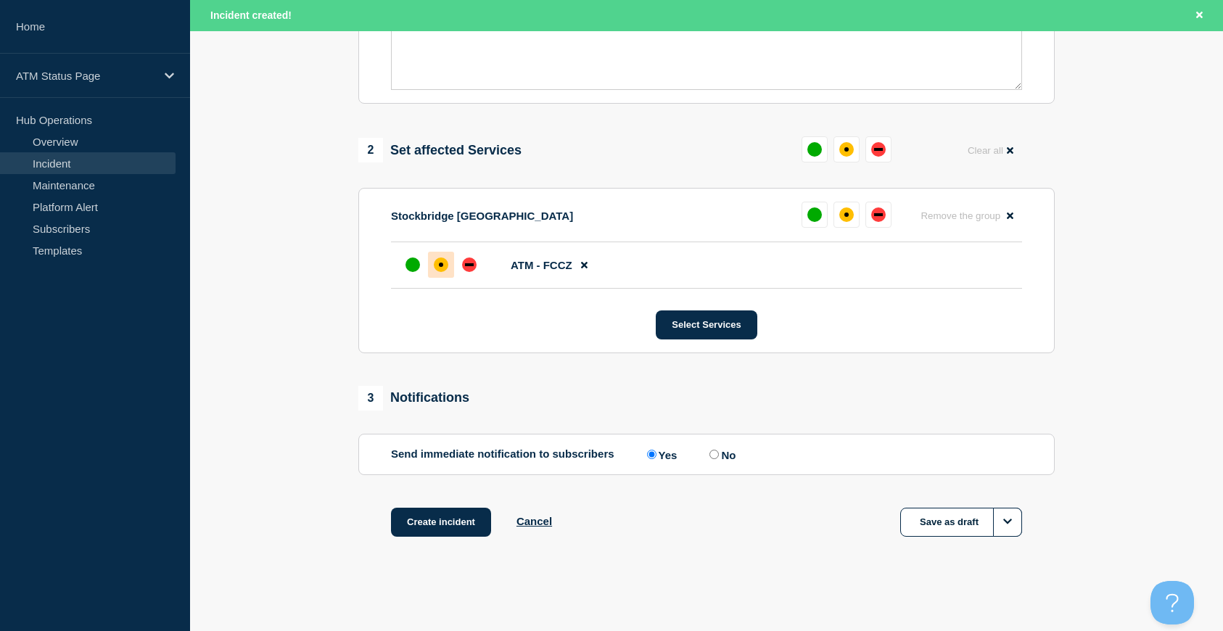
click at [439, 268] on div "affected" at bounding box center [441, 265] width 15 height 15
click at [445, 526] on button "Create incident" at bounding box center [441, 522] width 100 height 29
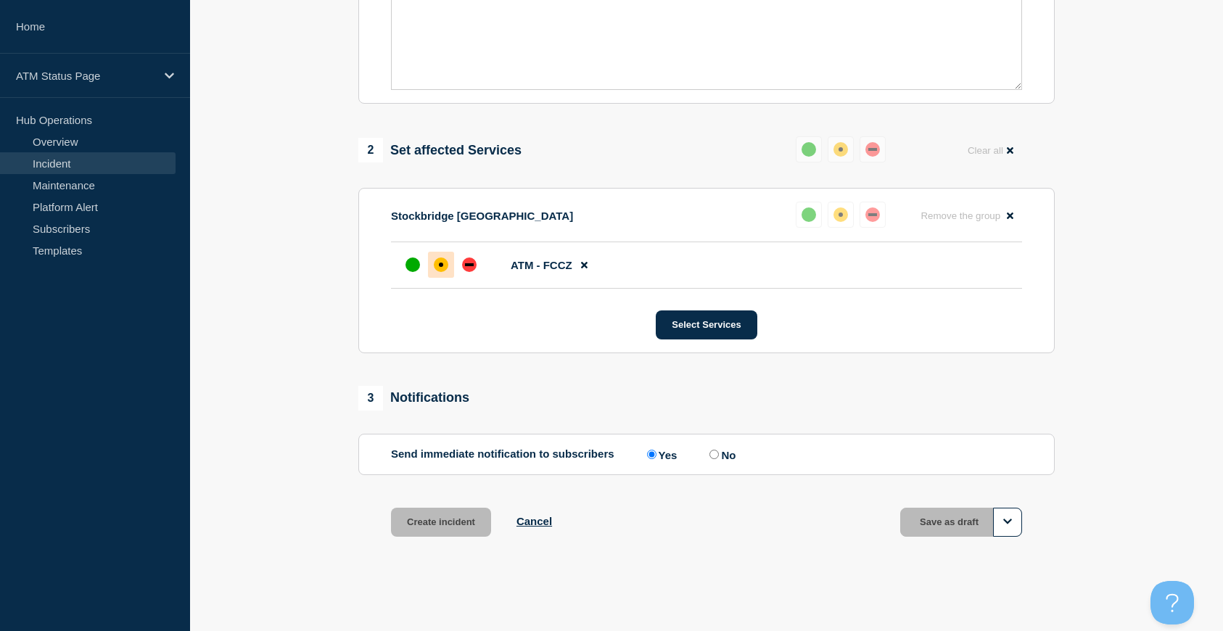
scroll to position [461, 0]
